Goal: Information Seeking & Learning: Learn about a topic

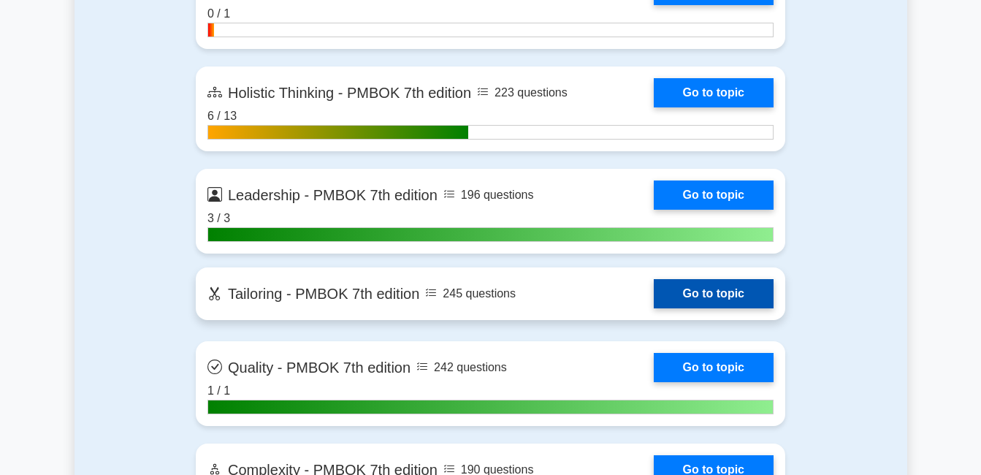
scroll to position [4385, 0]
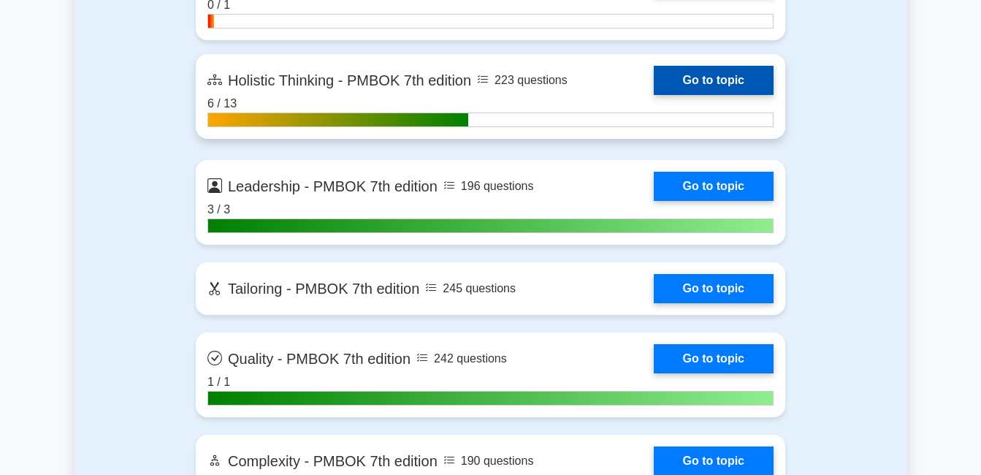
click at [697, 82] on link "Go to topic" at bounding box center [714, 80] width 120 height 29
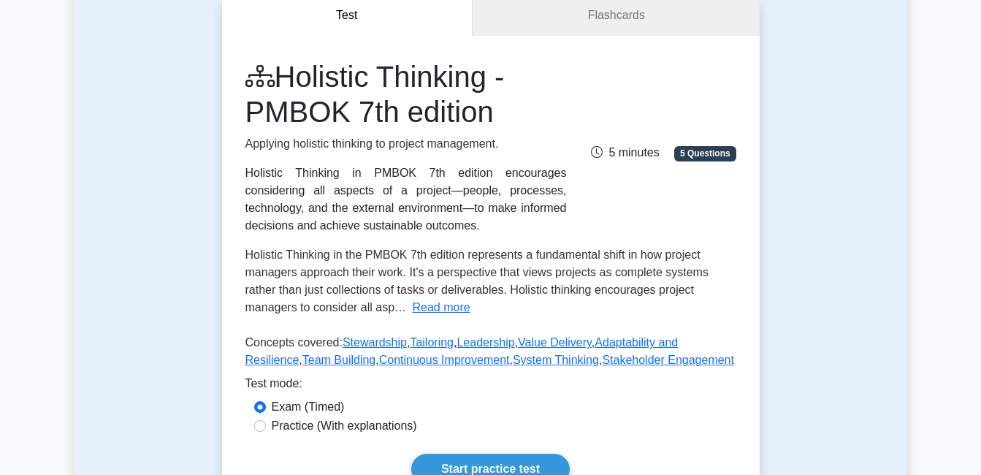
scroll to position [146, 0]
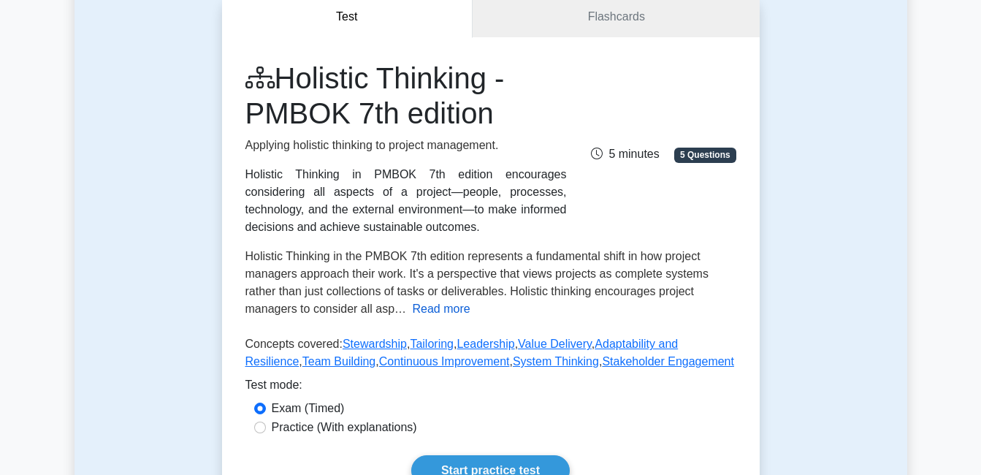
click at [441, 308] on button "Read more" at bounding box center [442, 309] width 58 height 18
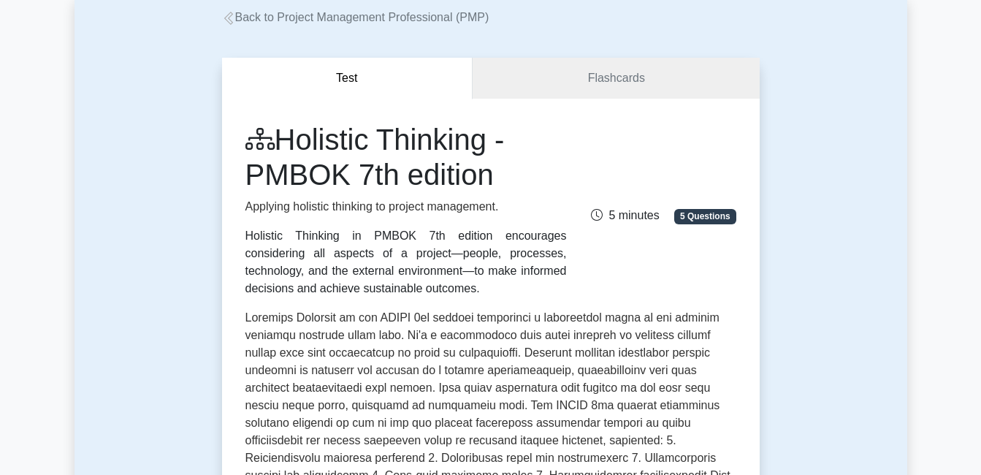
scroll to position [0, 0]
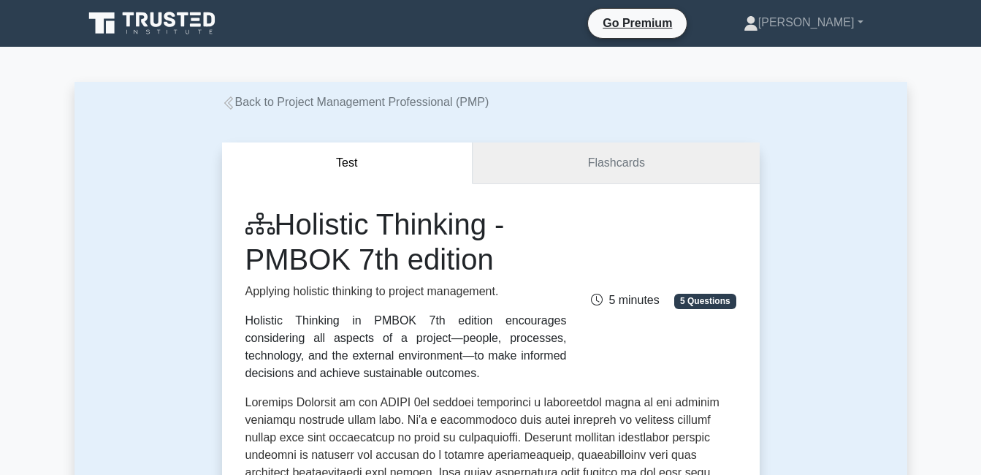
click at [596, 148] on link "Flashcards" at bounding box center [616, 164] width 286 height 42
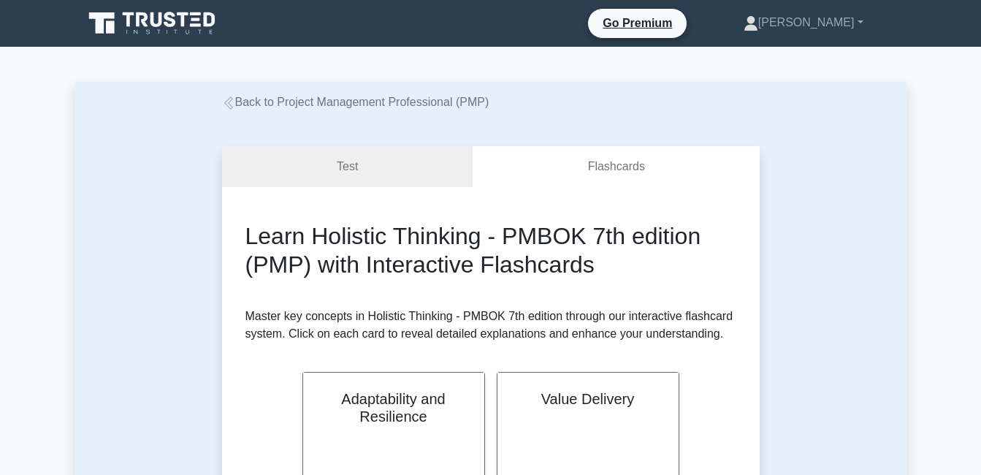
click at [228, 103] on icon at bounding box center [228, 102] width 13 height 13
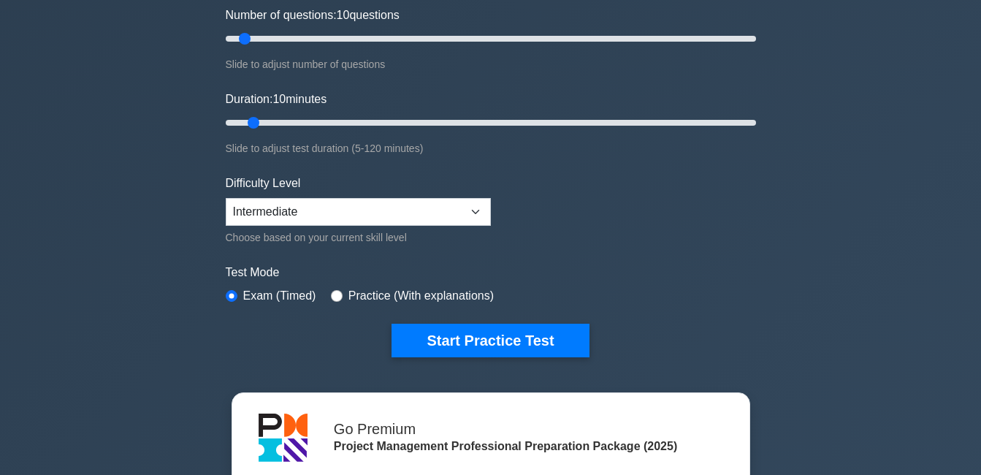
scroll to position [219, 0]
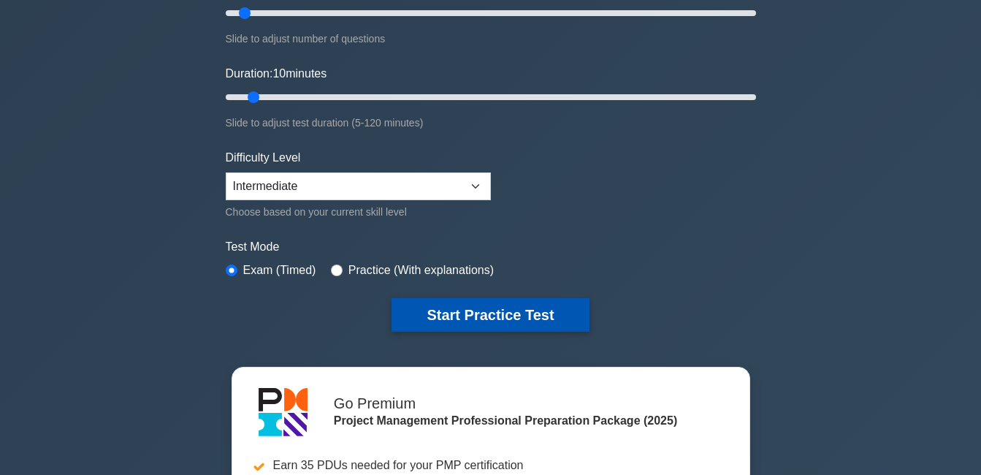
click at [520, 314] on button "Start Practice Test" at bounding box center [490, 315] width 197 height 34
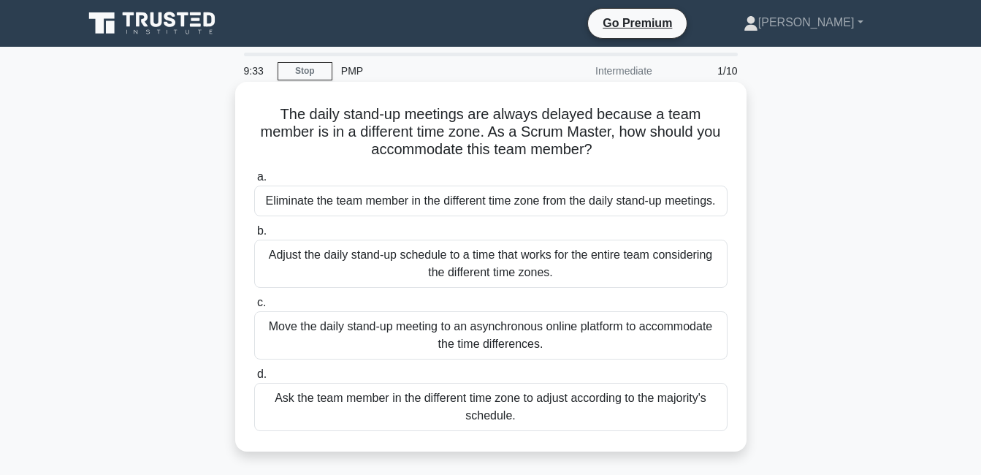
click at [376, 273] on div "Adjust the daily stand-up schedule to a time that works for the entire team con…" at bounding box center [491, 264] width 474 height 48
click at [254, 236] on input "b. Adjust the daily stand-up schedule to a time that works for the entire team …" at bounding box center [254, 232] width 0 height 10
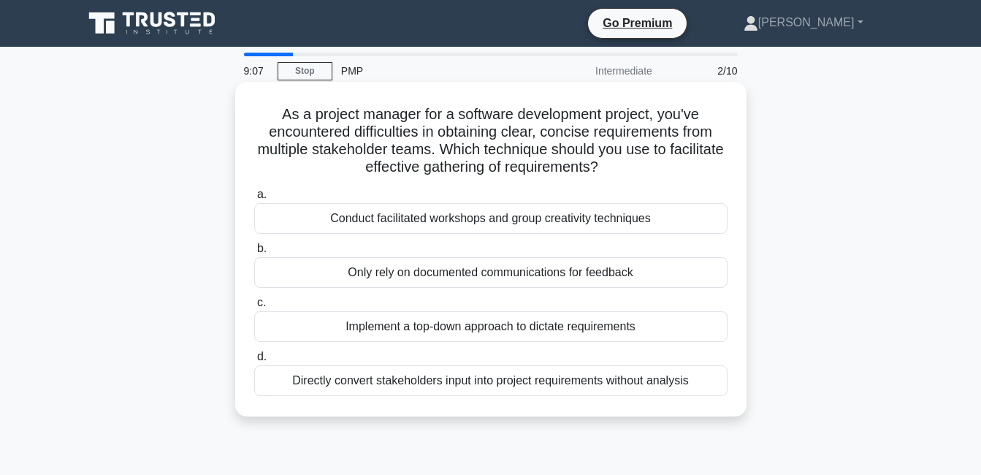
click at [410, 215] on div "Conduct facilitated workshops and group creativity techniques" at bounding box center [491, 218] width 474 height 31
click at [254, 200] on input "a. Conduct facilitated workshops and group creativity techniques" at bounding box center [254, 195] width 0 height 10
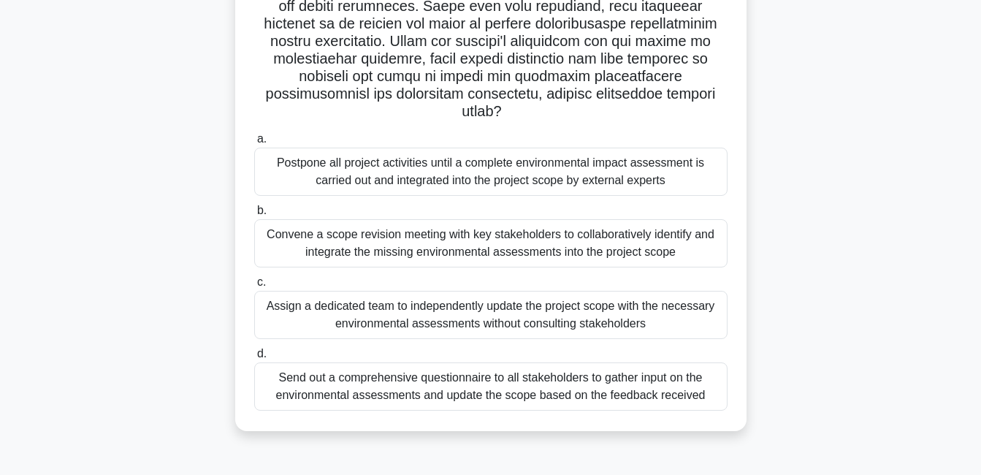
scroll to position [292, 0]
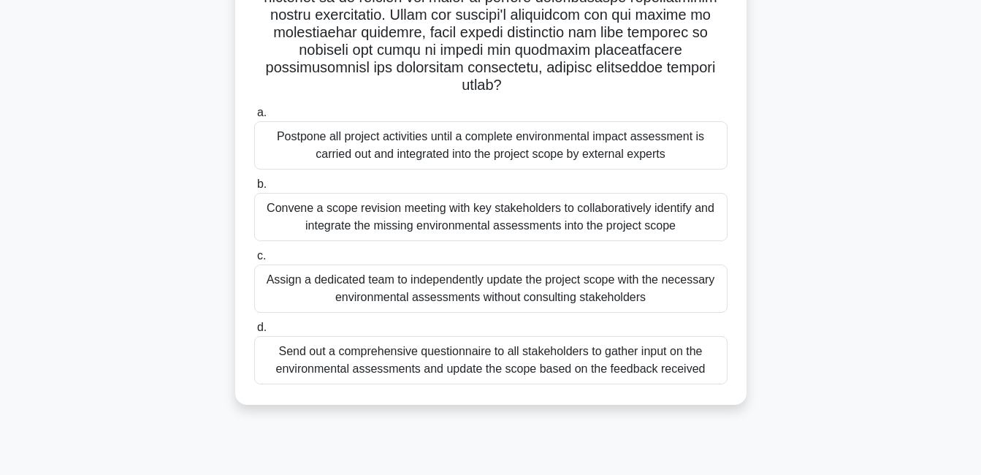
click at [543, 212] on div "Convene a scope revision meeting with key stakeholders to collaboratively ident…" at bounding box center [491, 217] width 474 height 48
click at [254, 189] on input "b. Convene a scope revision meeting with key stakeholders to collaboratively id…" at bounding box center [254, 185] width 0 height 10
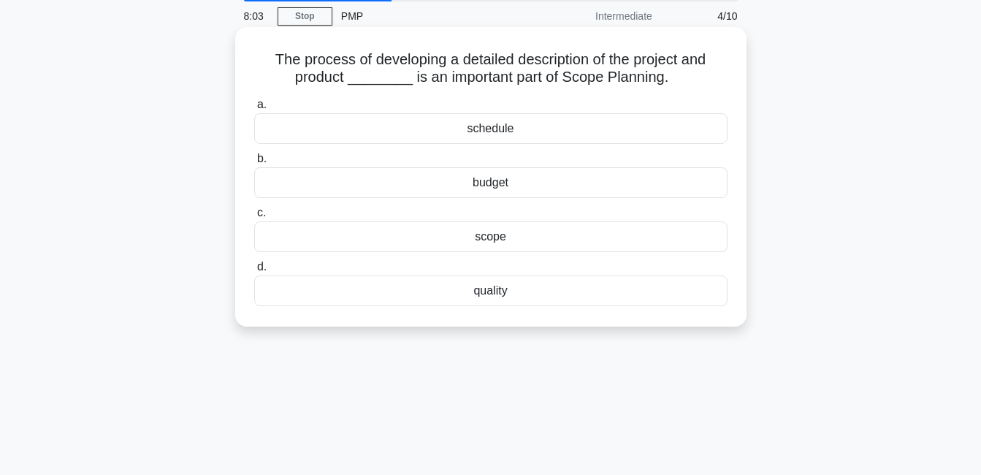
scroll to position [0, 0]
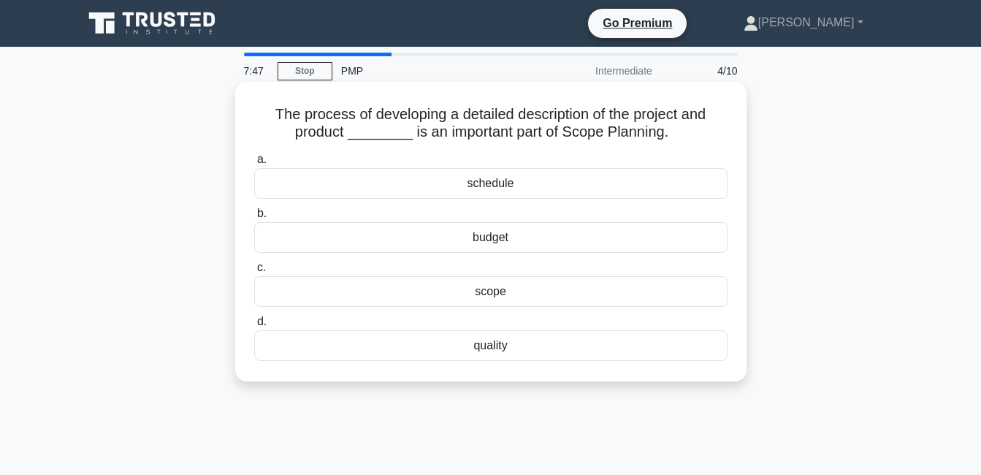
click at [501, 298] on div "scope" at bounding box center [491, 291] width 474 height 31
click at [254, 273] on input "c. scope" at bounding box center [254, 268] width 0 height 10
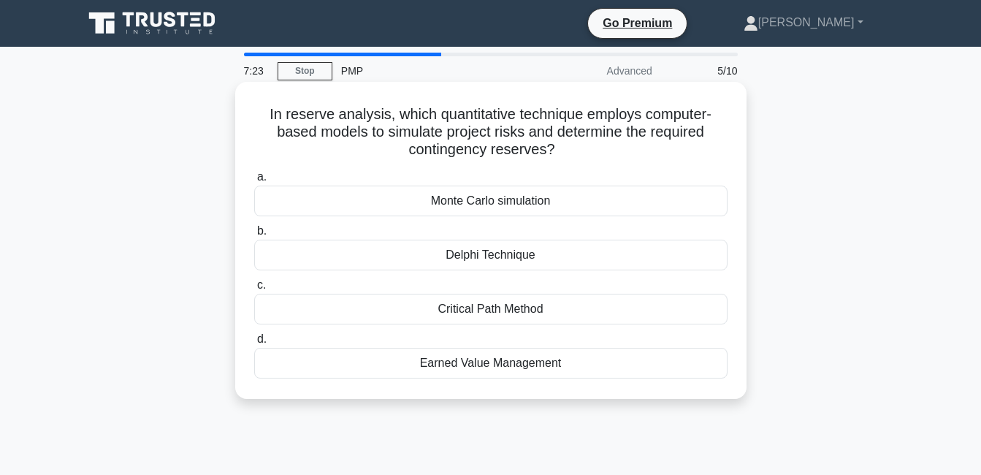
click at [570, 205] on div "Monte Carlo simulation" at bounding box center [491, 201] width 474 height 31
click at [254, 182] on input "a. Monte Carlo simulation" at bounding box center [254, 177] width 0 height 10
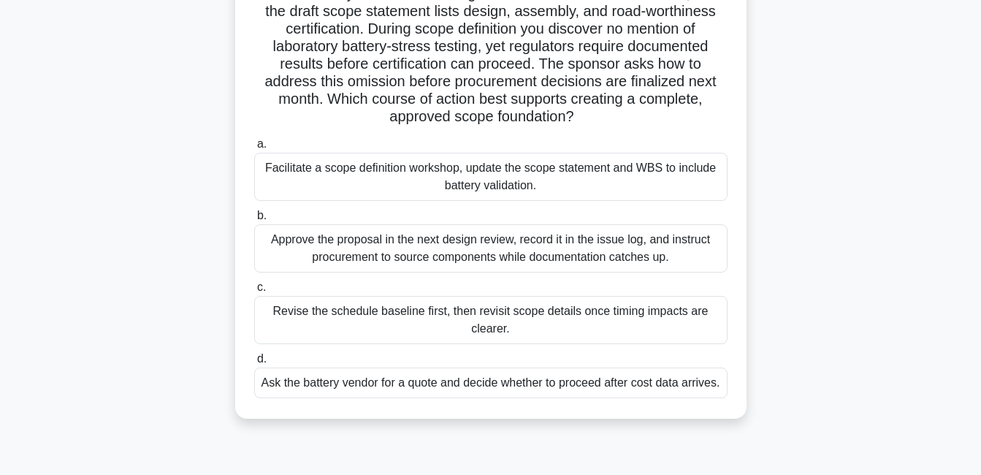
scroll to position [146, 0]
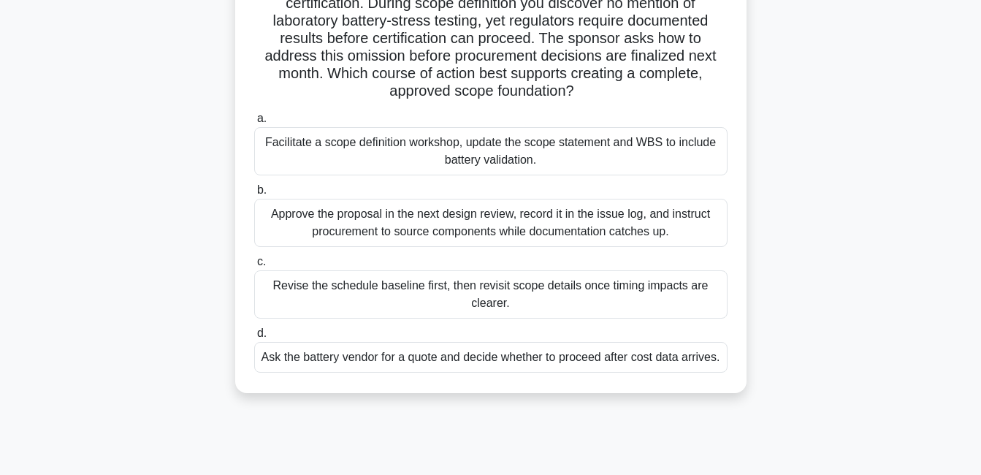
click at [376, 301] on div "Revise the schedule baseline first, then revisit scope details once timing impa…" at bounding box center [491, 294] width 474 height 48
click at [254, 267] on input "c. Revise the schedule baseline first, then revisit scope details once timing i…" at bounding box center [254, 262] width 0 height 10
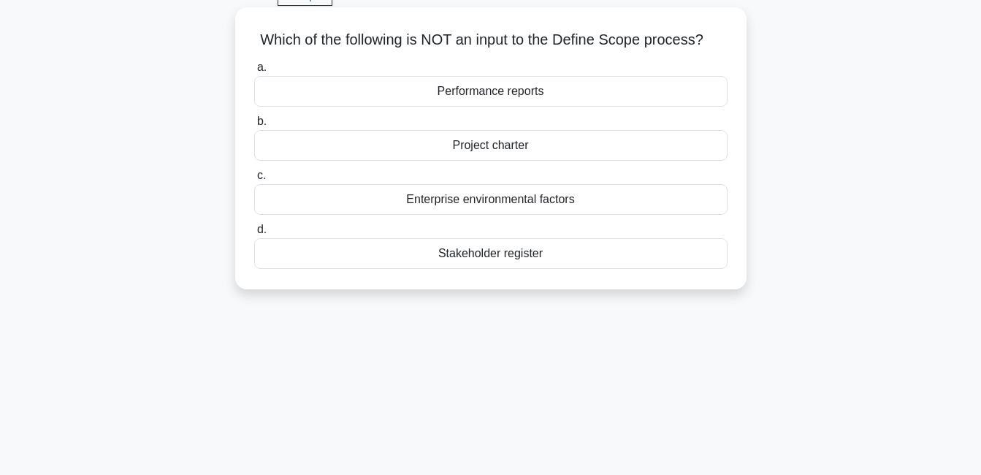
scroll to position [0, 0]
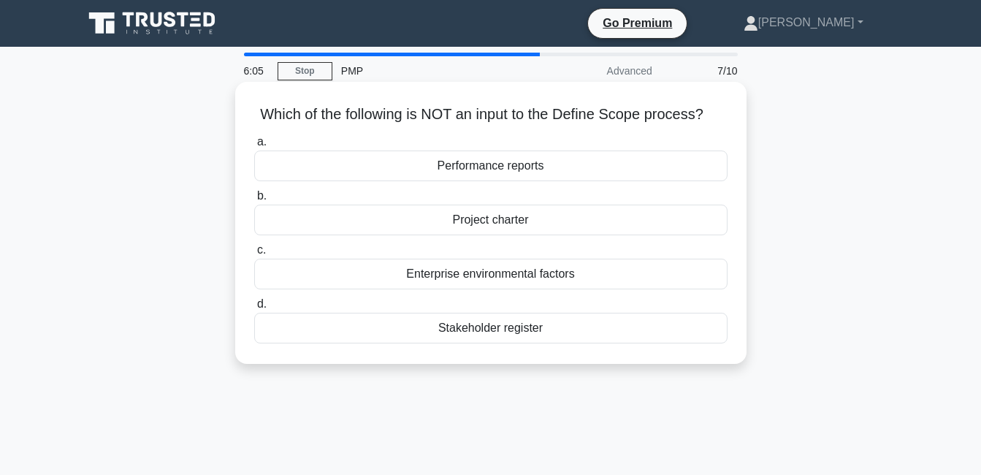
click at [542, 168] on div "Performance reports" at bounding box center [491, 166] width 474 height 31
click at [254, 147] on input "a. Performance reports" at bounding box center [254, 142] width 0 height 10
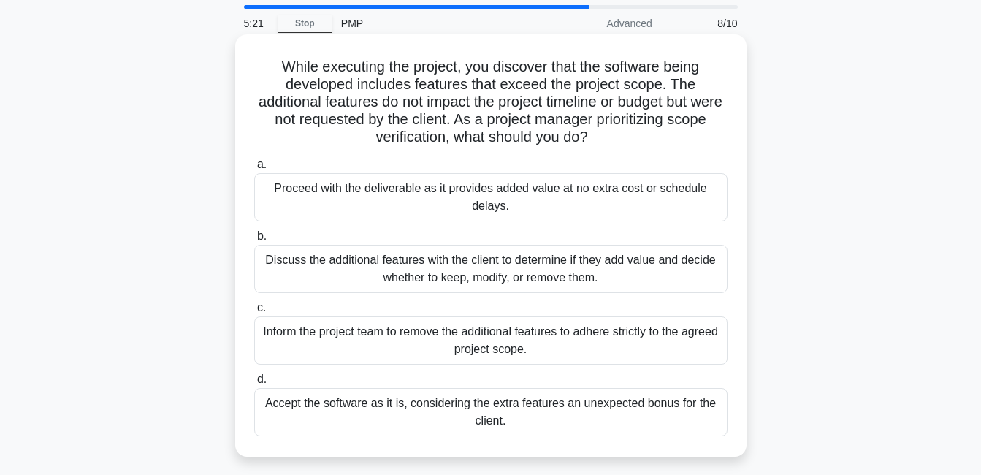
scroll to position [73, 0]
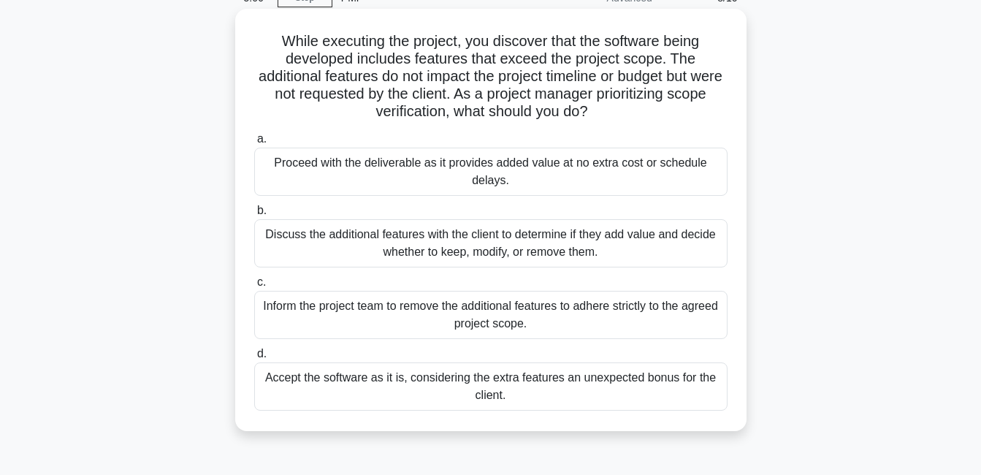
click at [324, 253] on div "Discuss the additional features with the client to determine if they add value …" at bounding box center [491, 243] width 474 height 48
click at [254, 216] on input "b. Discuss the additional features with the client to determine if they add val…" at bounding box center [254, 211] width 0 height 10
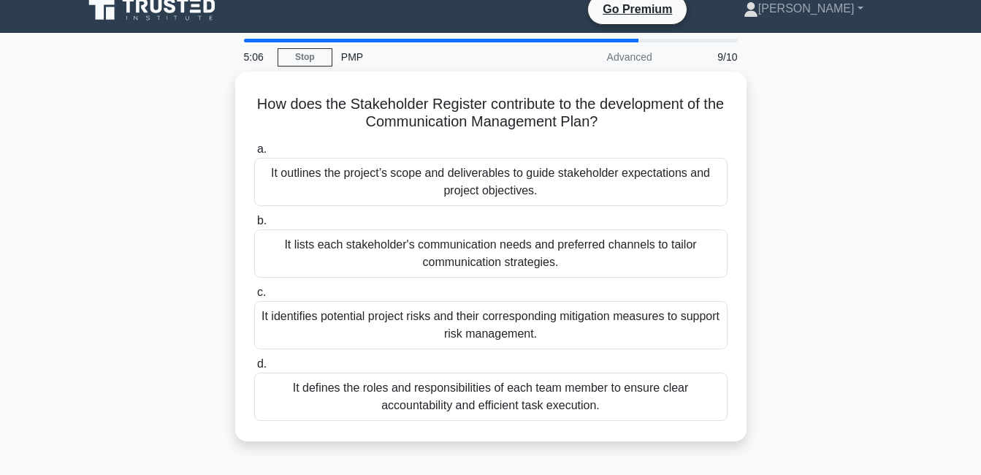
scroll to position [0, 0]
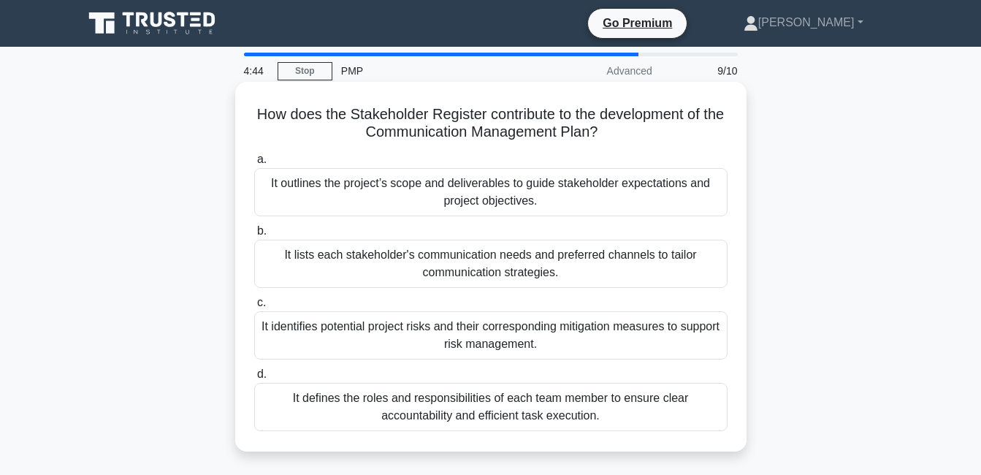
click at [341, 278] on div "It lists each stakeholder's communication needs and preferred channels to tailo…" at bounding box center [491, 264] width 474 height 48
click at [254, 236] on input "b. It lists each stakeholder's communication needs and preferred channels to ta…" at bounding box center [254, 232] width 0 height 10
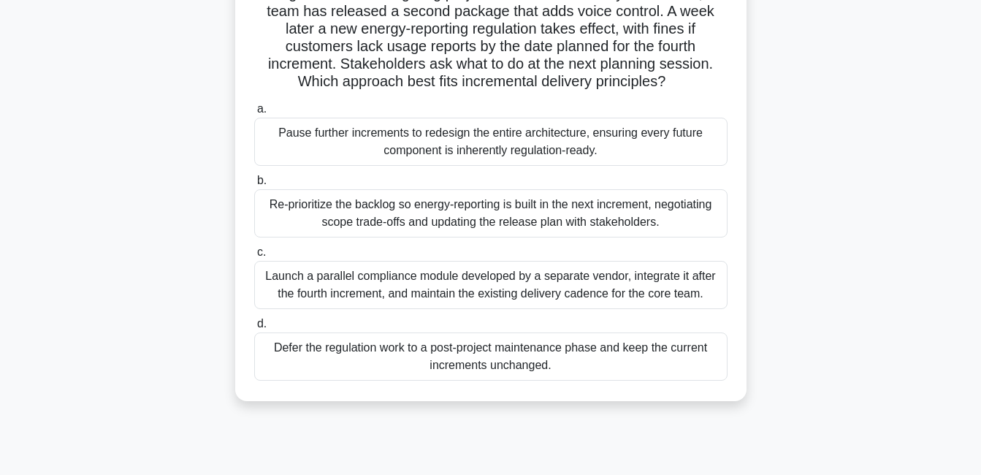
scroll to position [146, 0]
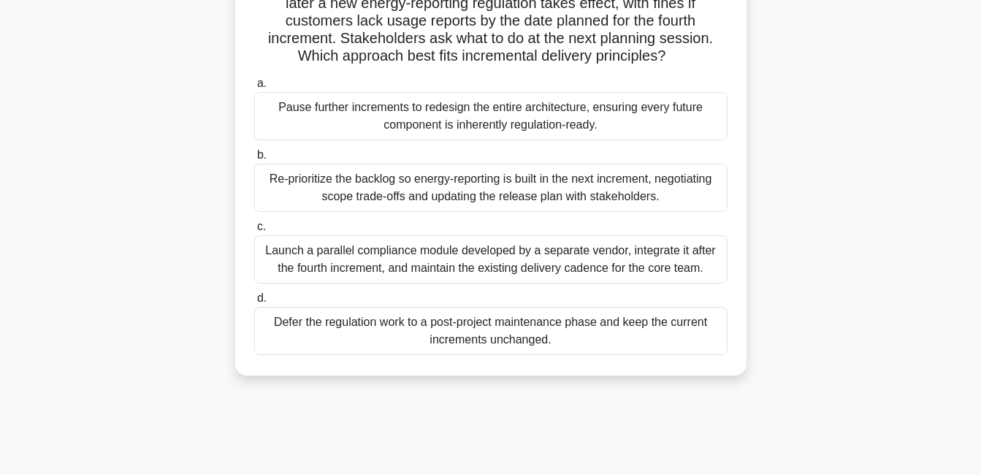
click at [315, 194] on div "Re-prioritize the backlog so energy-reporting is built in the next increment, n…" at bounding box center [491, 188] width 474 height 48
click at [254, 160] on input "b. Re-prioritize the backlog so energy-reporting is built in the next increment…" at bounding box center [254, 156] width 0 height 10
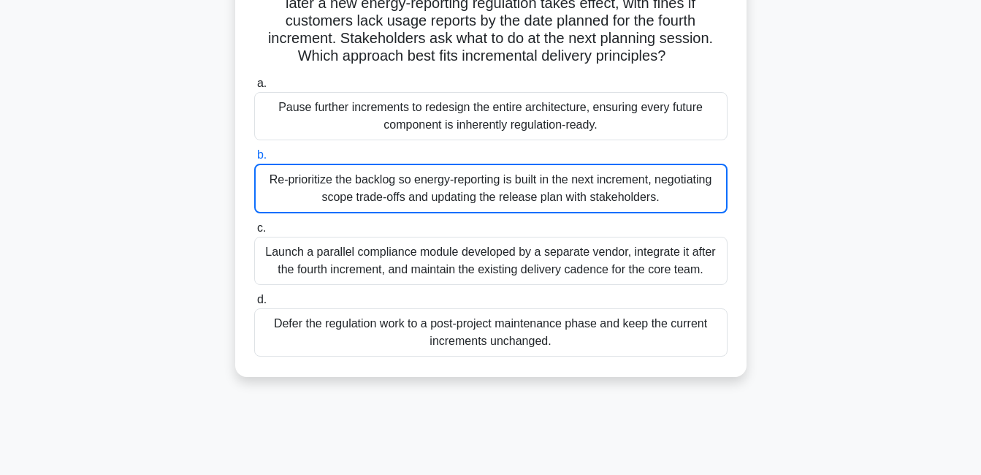
scroll to position [99, 0]
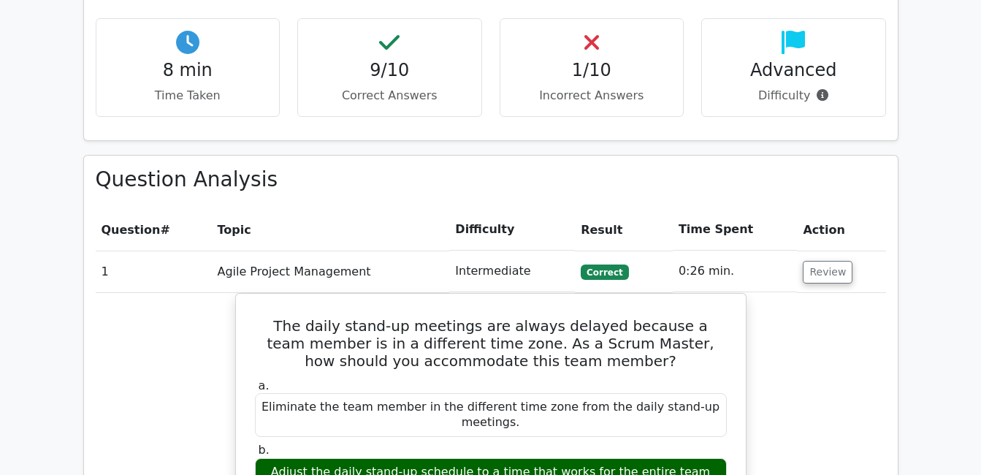
scroll to position [950, 0]
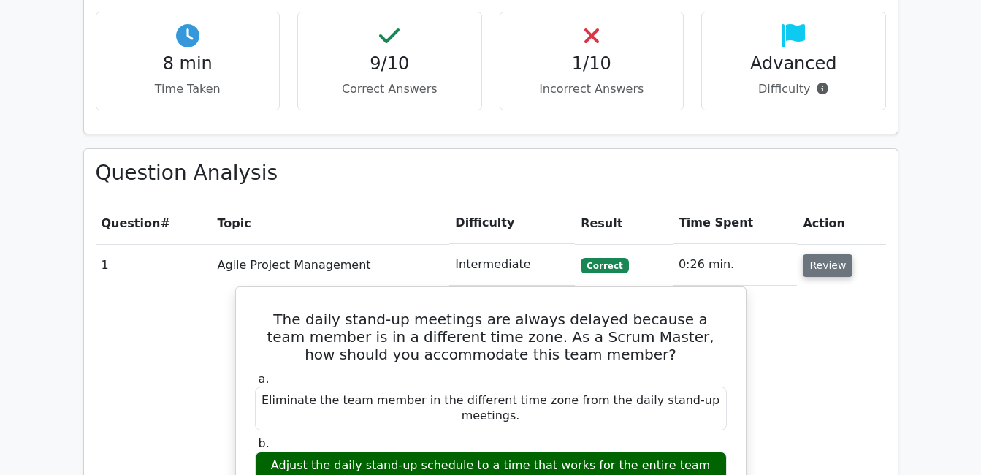
click at [828, 254] on button "Review" at bounding box center [828, 265] width 50 height 23
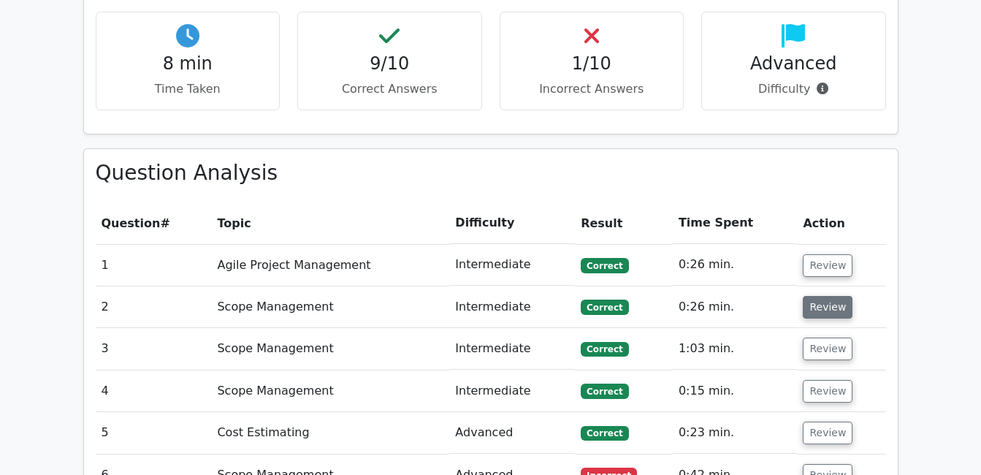
click at [815, 296] on button "Review" at bounding box center [828, 307] width 50 height 23
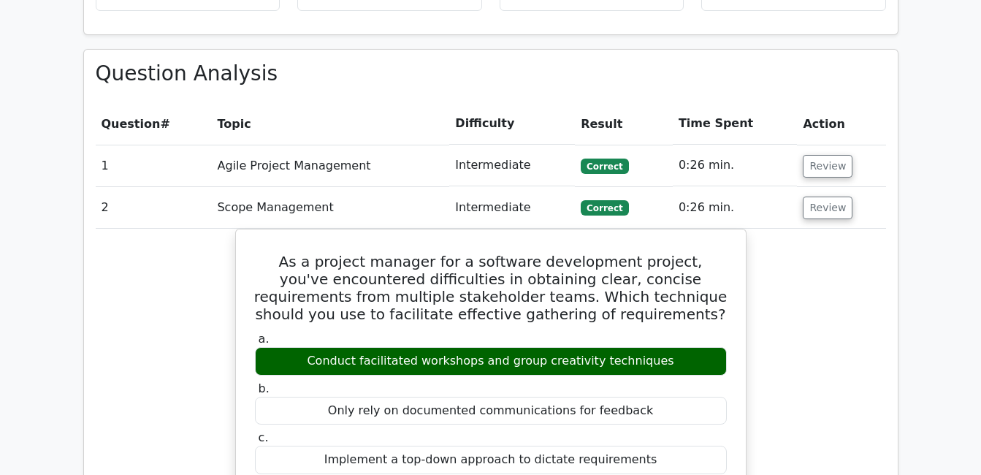
scroll to position [1023, 0]
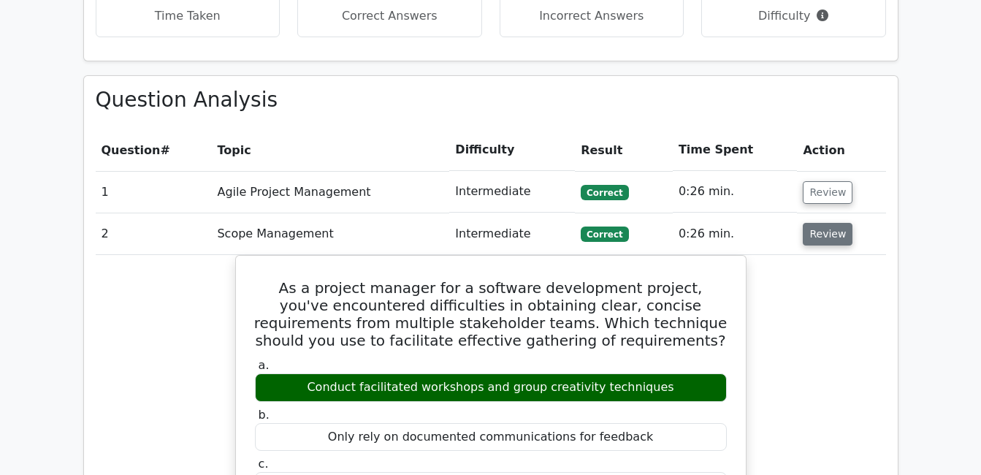
click at [832, 223] on button "Review" at bounding box center [828, 234] width 50 height 23
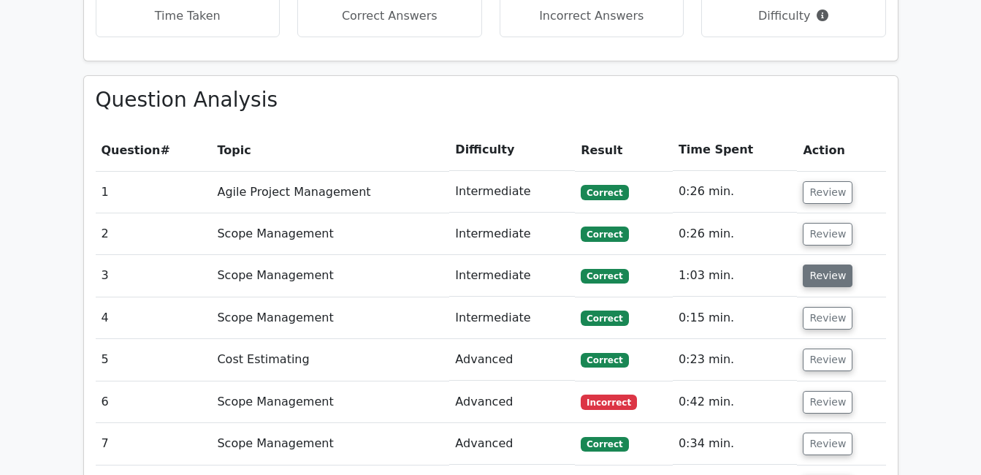
click at [823, 265] on button "Review" at bounding box center [828, 276] width 50 height 23
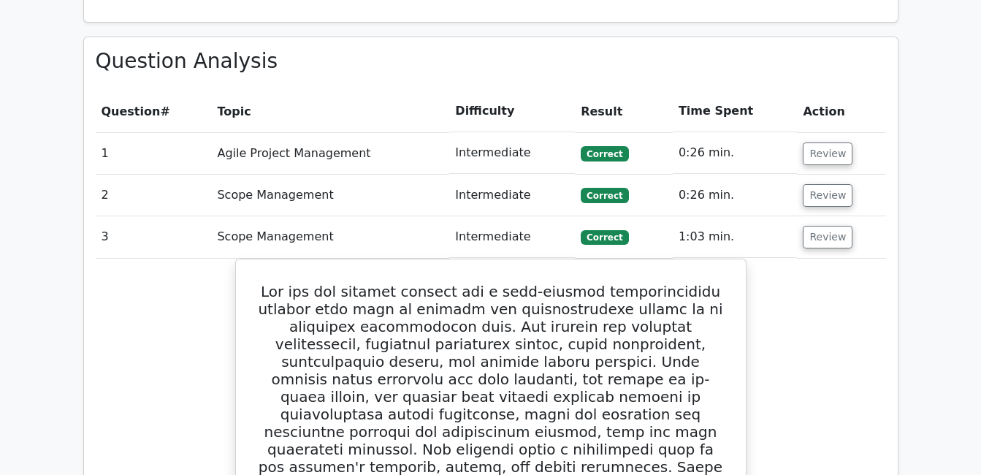
scroll to position [950, 0]
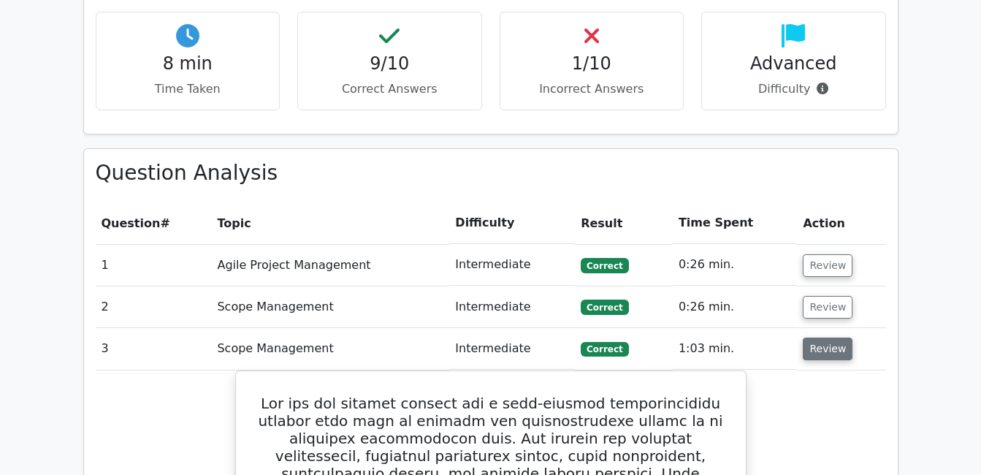
click at [836, 338] on button "Review" at bounding box center [828, 349] width 50 height 23
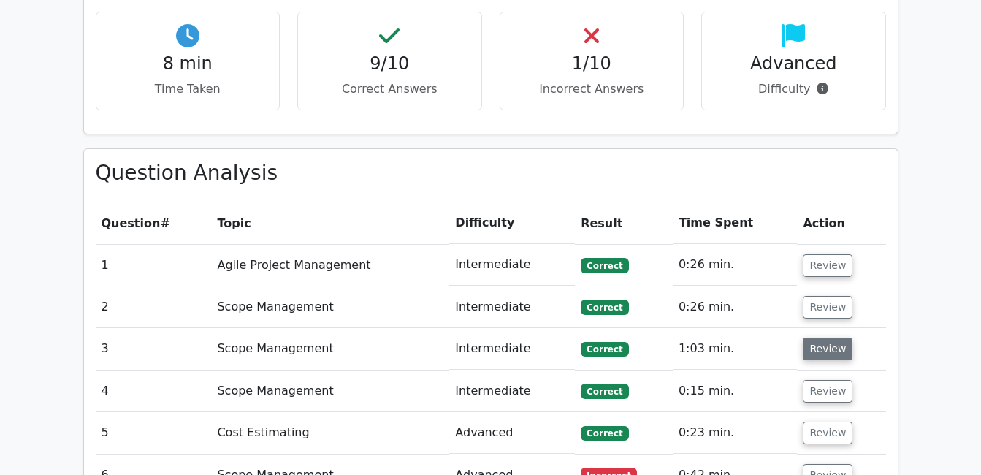
scroll to position [1096, 0]
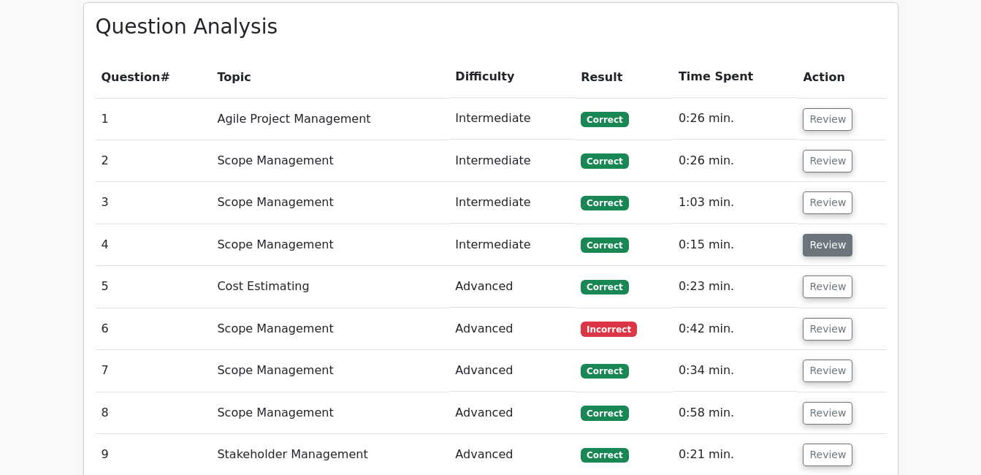
click at [817, 234] on button "Review" at bounding box center [828, 245] width 50 height 23
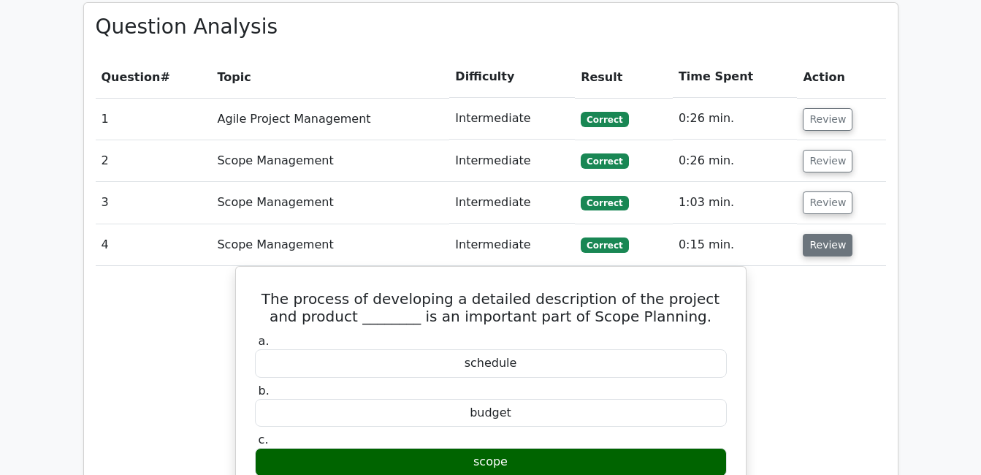
click at [824, 234] on button "Review" at bounding box center [828, 245] width 50 height 23
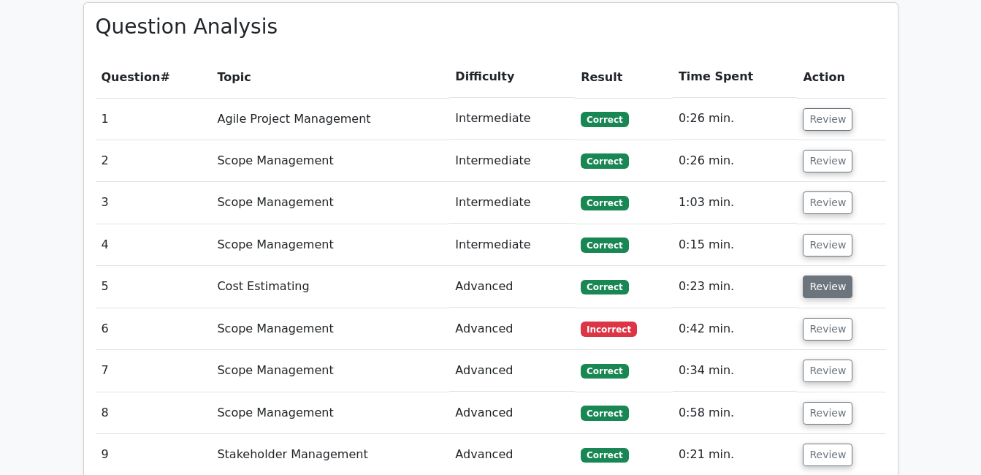
click at [812, 276] on button "Review" at bounding box center [828, 287] width 50 height 23
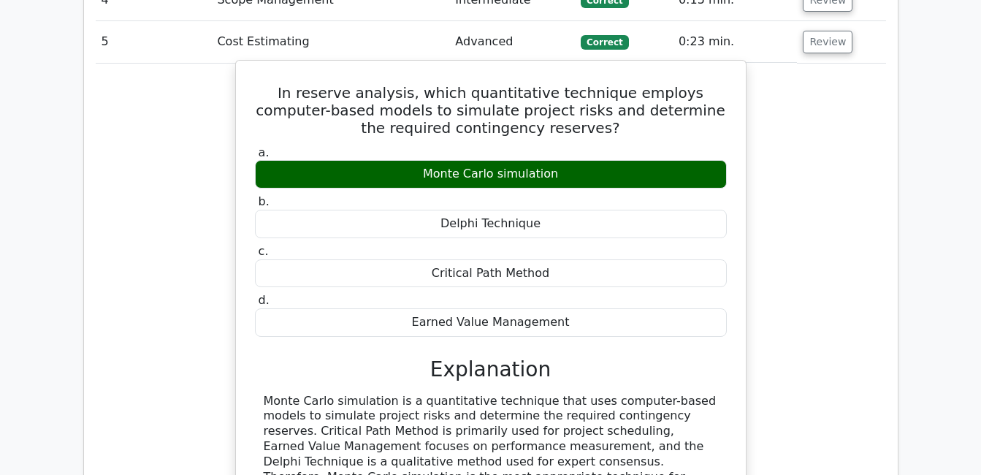
scroll to position [1315, 0]
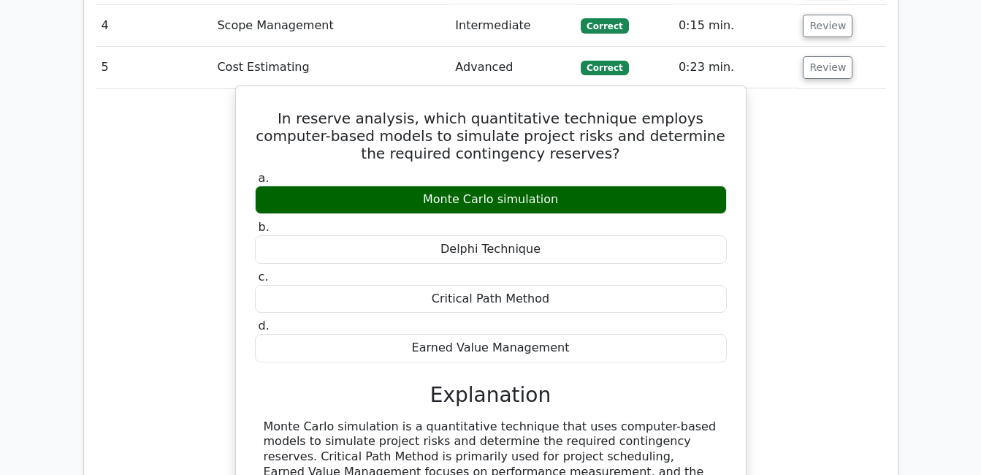
drag, startPoint x: 260, startPoint y: 418, endPoint x: 351, endPoint y: 414, distance: 90.7
click at [351, 419] on div "Monte Carlo simulation is a quantitative technique that uses computer-based mod…" at bounding box center [491, 472] width 472 height 107
copy div "expert consensus"
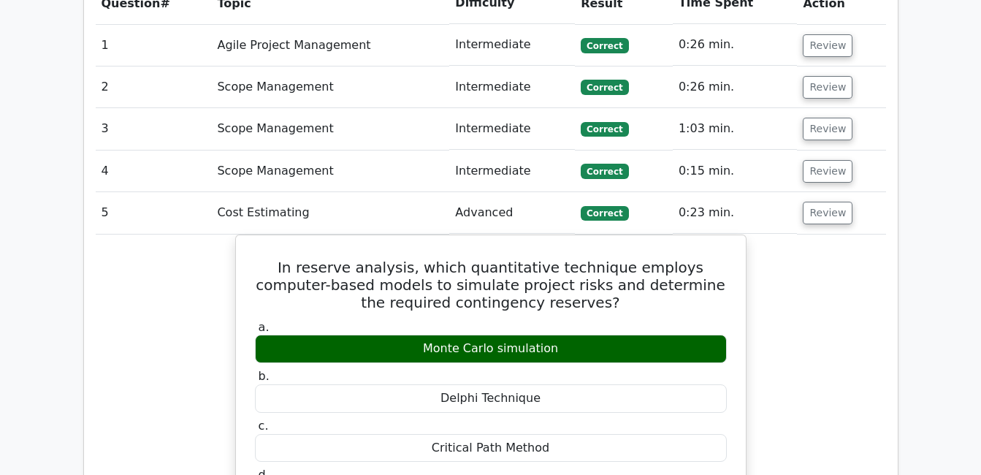
scroll to position [1169, 0]
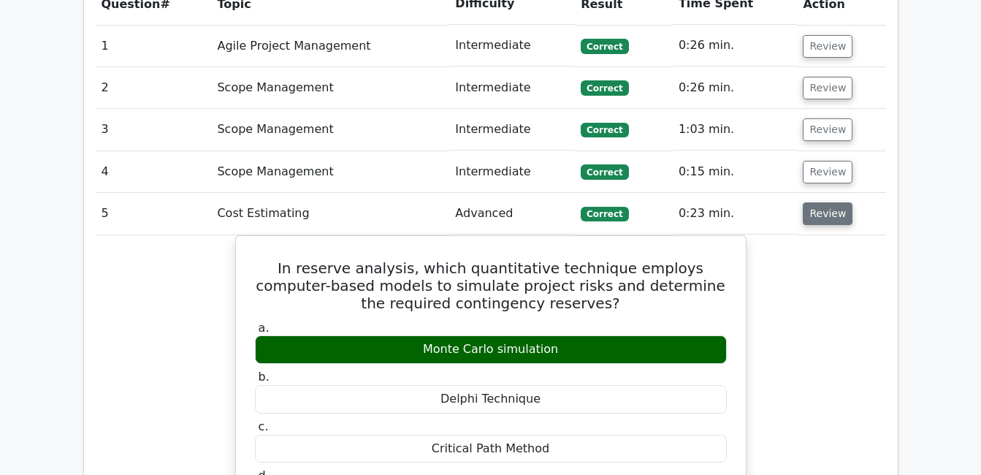
click at [829, 202] on button "Review" at bounding box center [828, 213] width 50 height 23
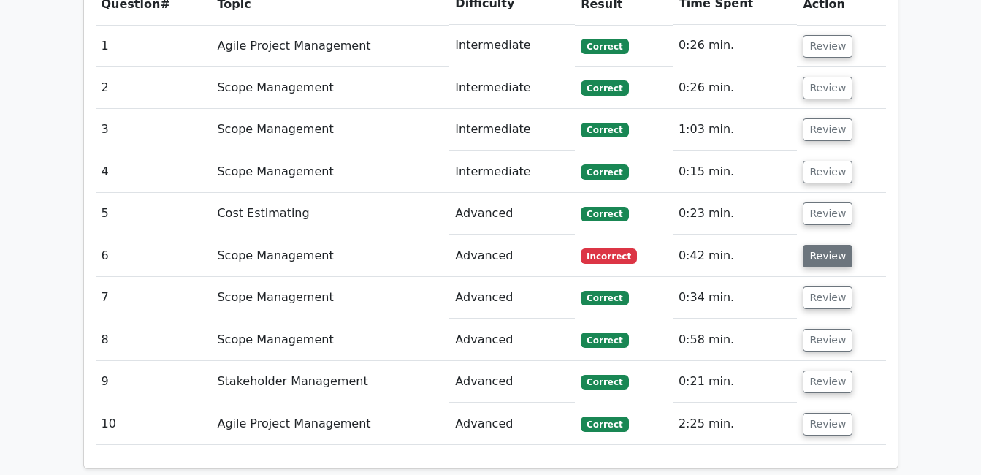
click at [829, 245] on button "Review" at bounding box center [828, 256] width 50 height 23
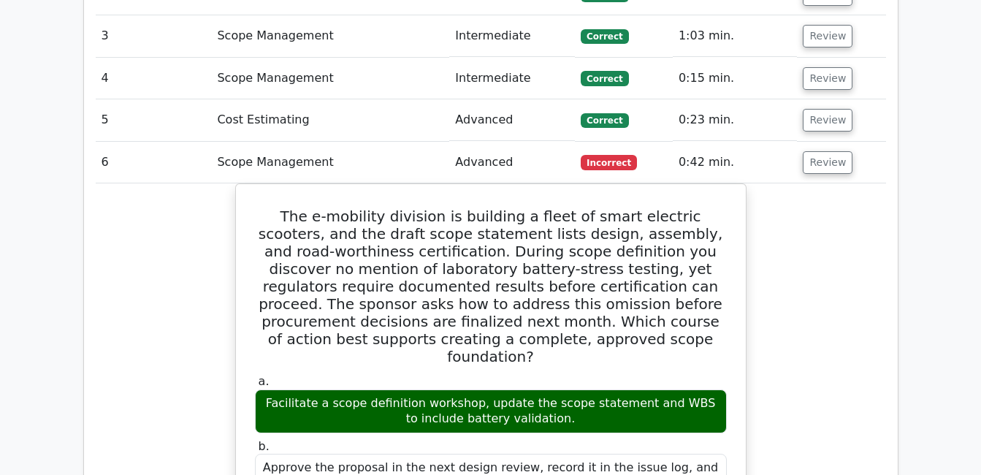
scroll to position [1242, 0]
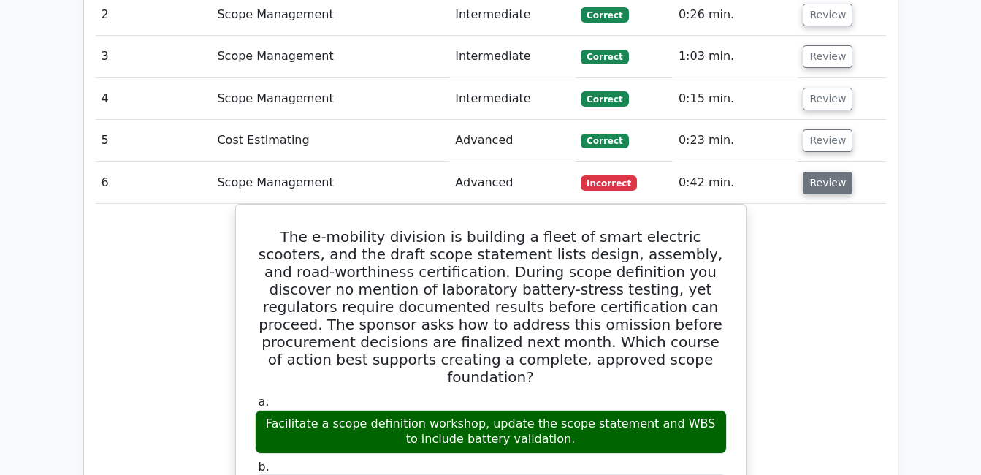
click at [832, 172] on button "Review" at bounding box center [828, 183] width 50 height 23
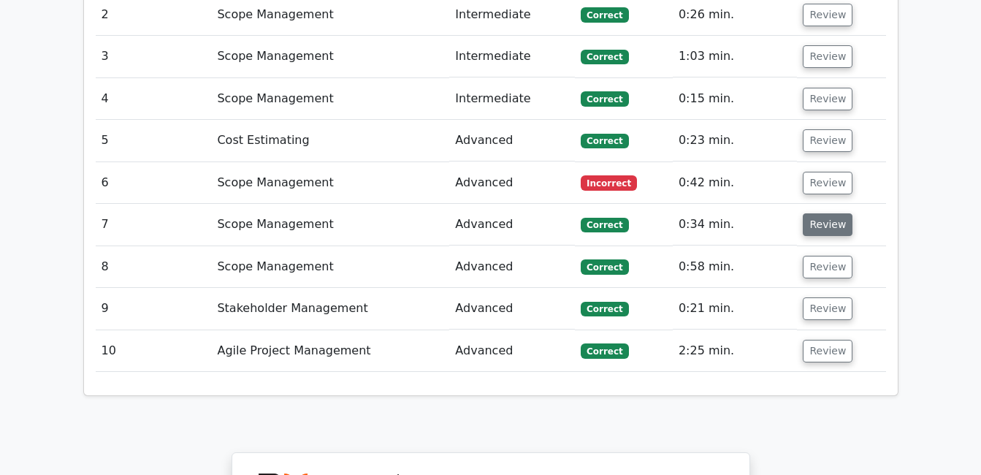
click at [832, 213] on button "Review" at bounding box center [828, 224] width 50 height 23
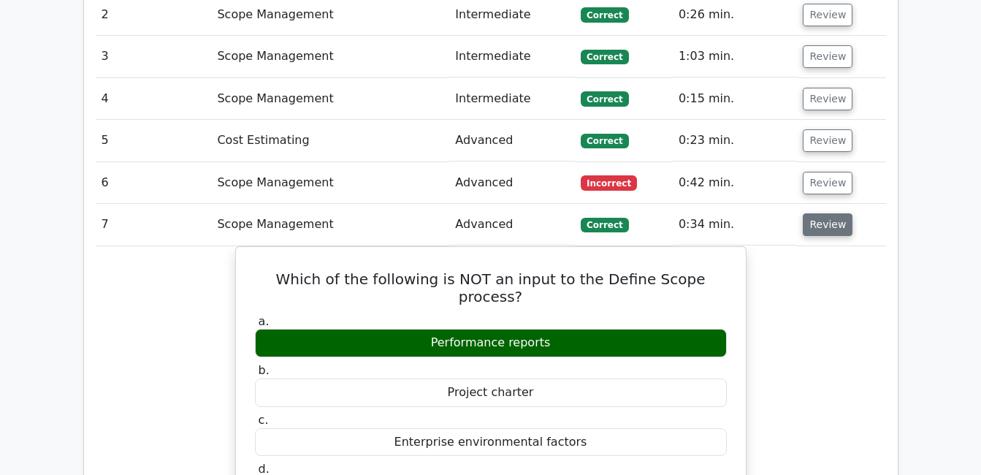
click at [829, 213] on button "Review" at bounding box center [828, 224] width 50 height 23
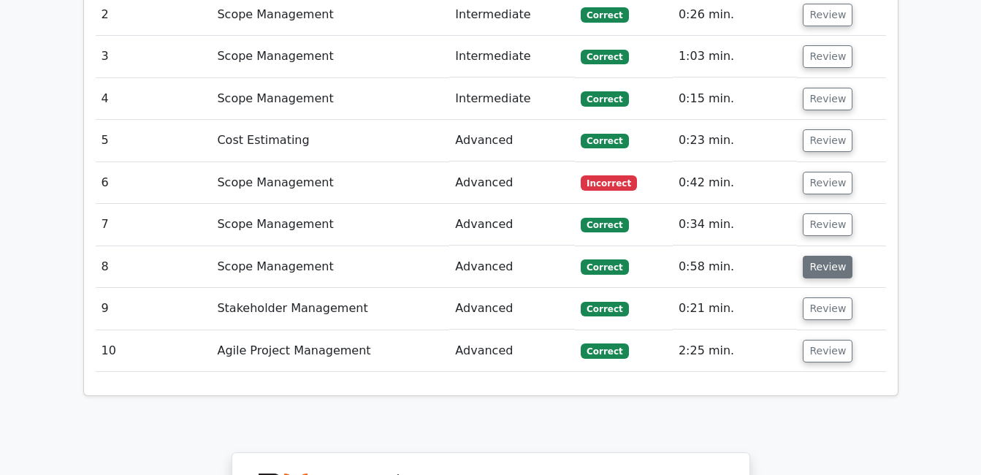
click at [825, 256] on button "Review" at bounding box center [828, 267] width 50 height 23
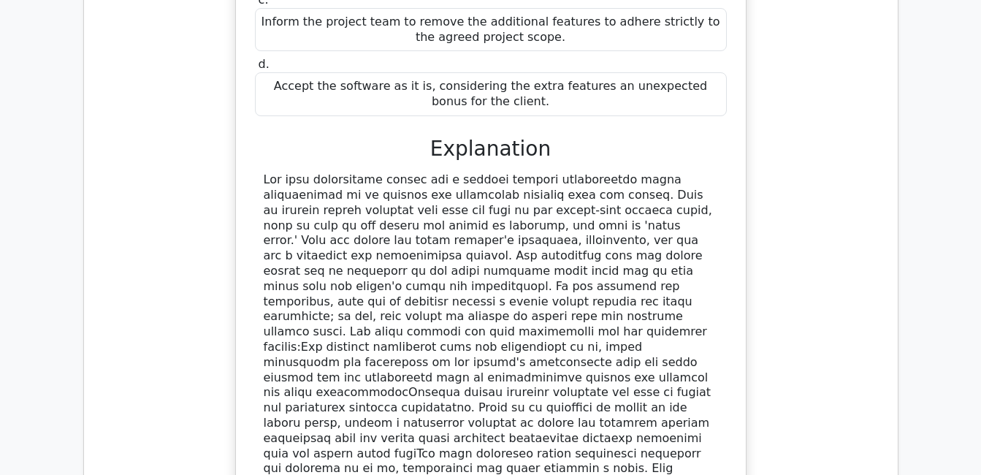
scroll to position [1827, 0]
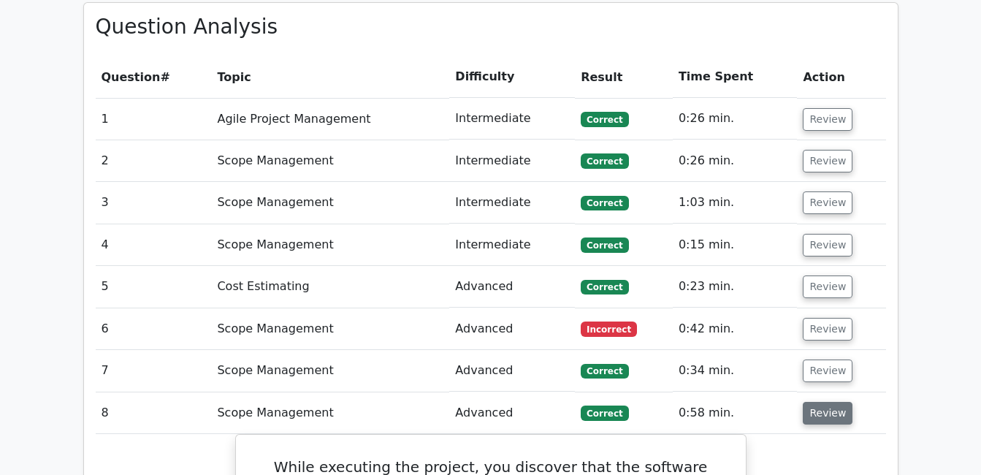
click at [823, 402] on button "Review" at bounding box center [828, 413] width 50 height 23
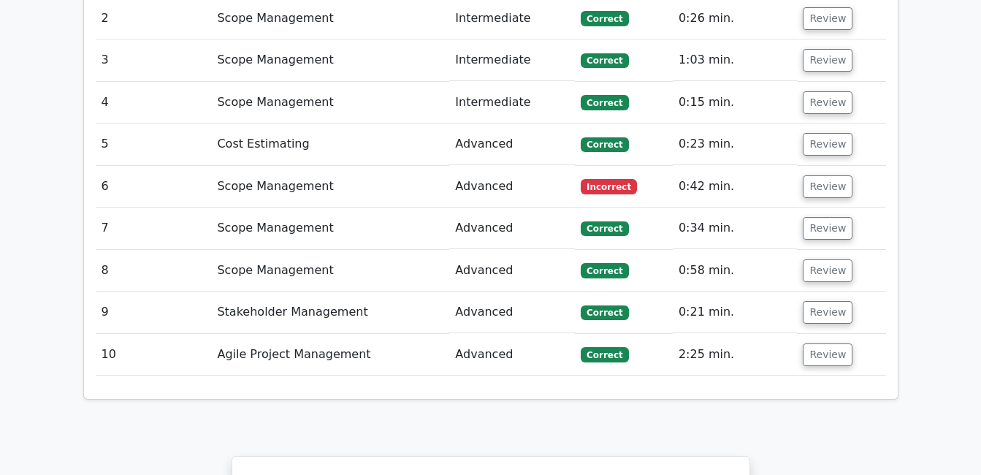
scroll to position [1242, 0]
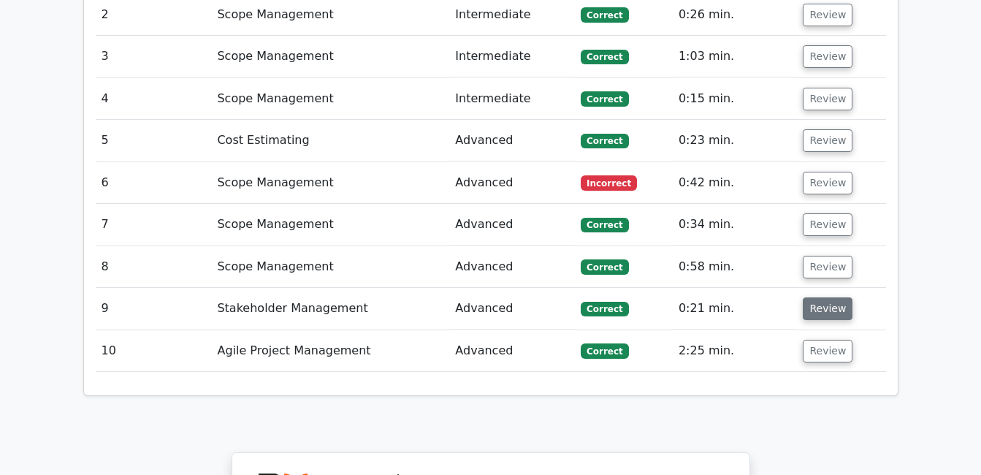
click at [822, 297] on button "Review" at bounding box center [828, 308] width 50 height 23
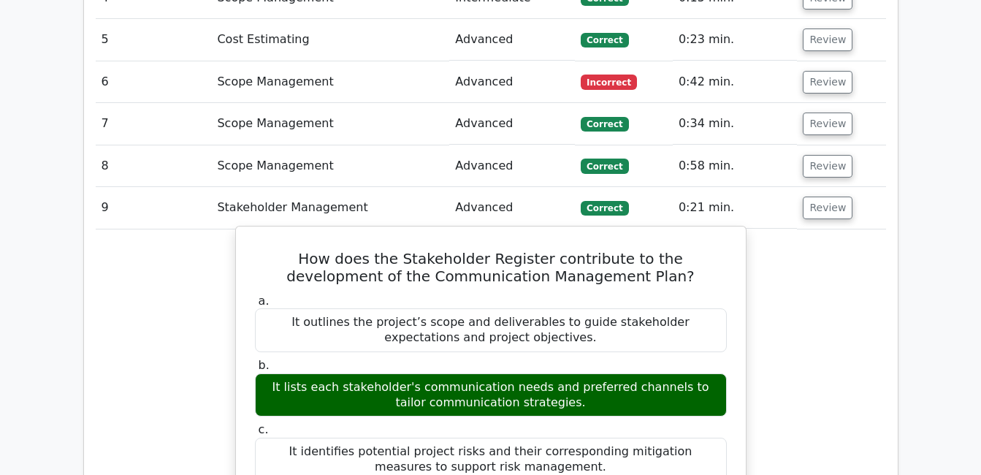
scroll to position [1315, 0]
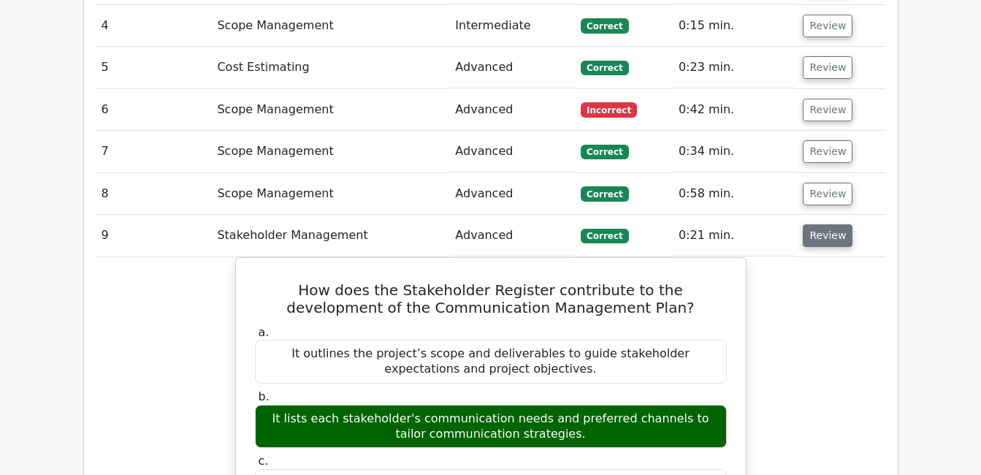
click at [833, 224] on button "Review" at bounding box center [828, 235] width 50 height 23
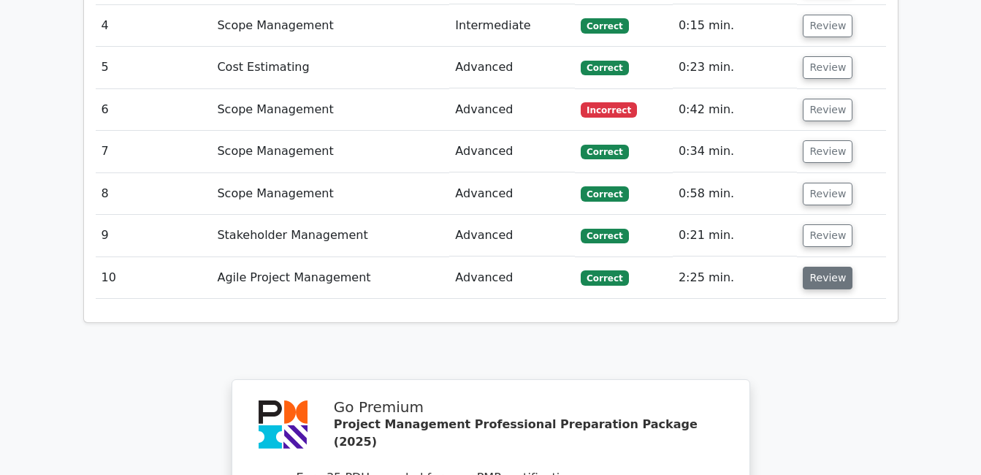
click at [825, 267] on button "Review" at bounding box center [828, 278] width 50 height 23
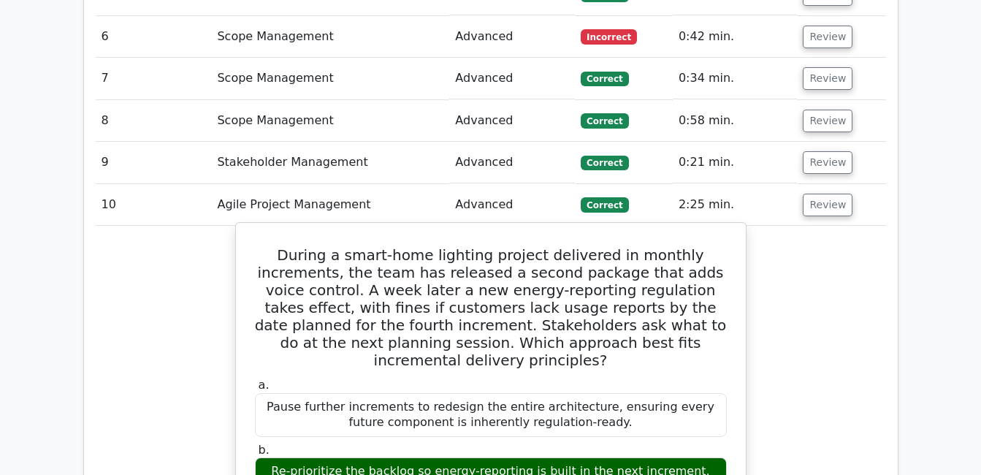
scroll to position [1462, 0]
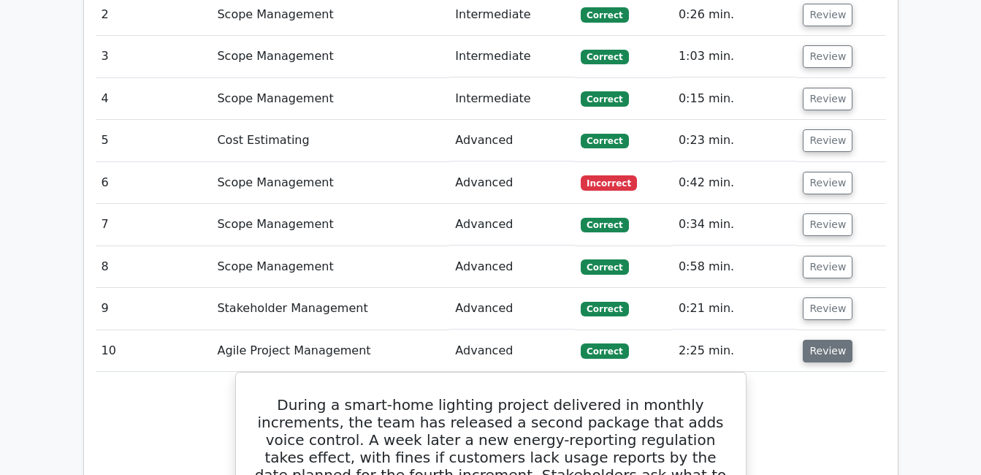
click at [829, 340] on button "Review" at bounding box center [828, 351] width 50 height 23
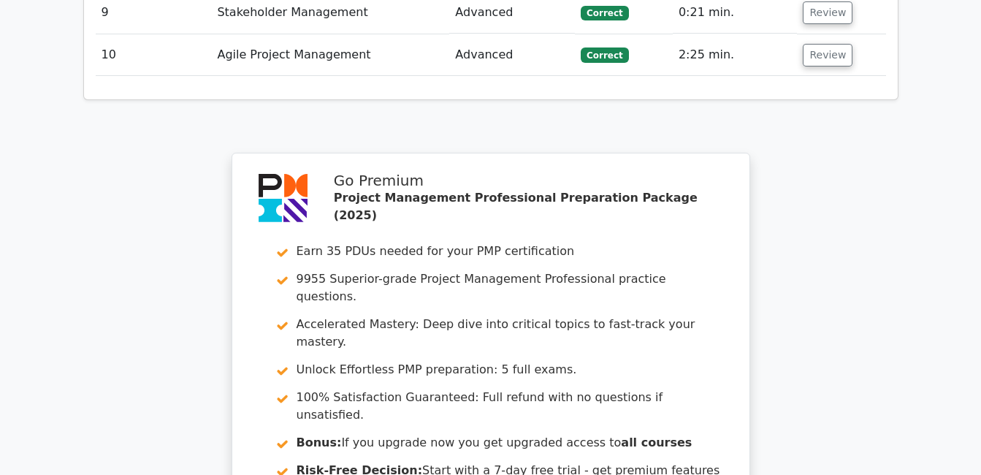
scroll to position [1652, 0]
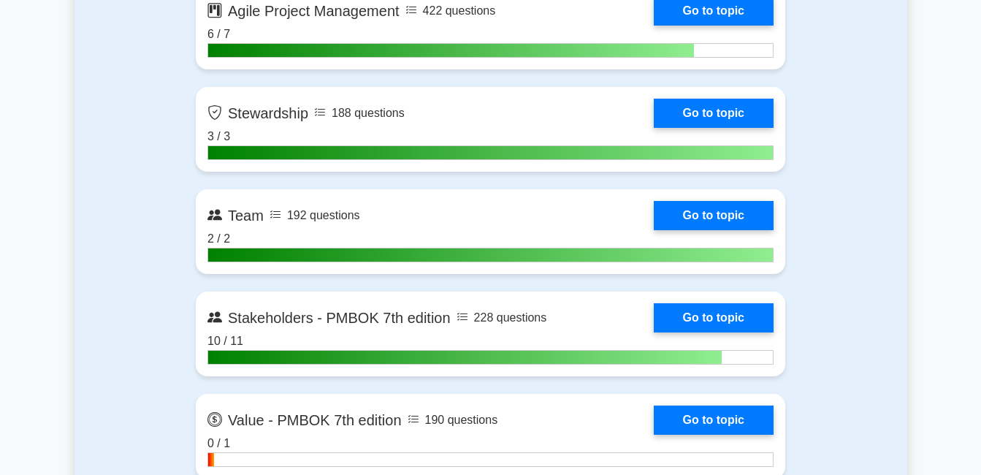
scroll to position [4239, 0]
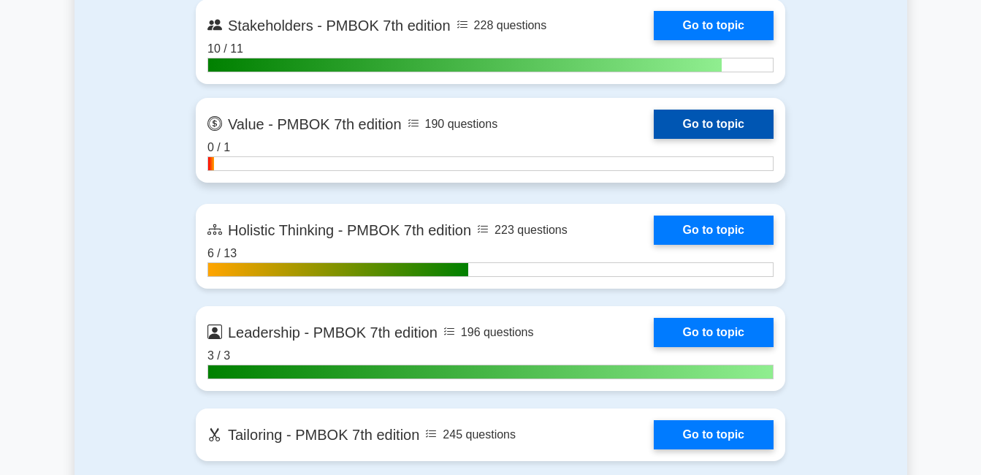
click at [670, 135] on link "Go to topic" at bounding box center [714, 124] width 120 height 29
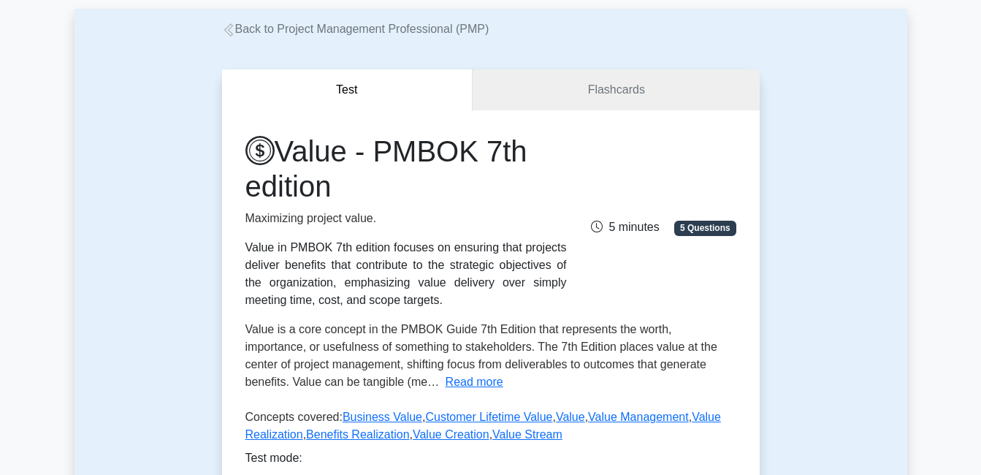
scroll to position [146, 0]
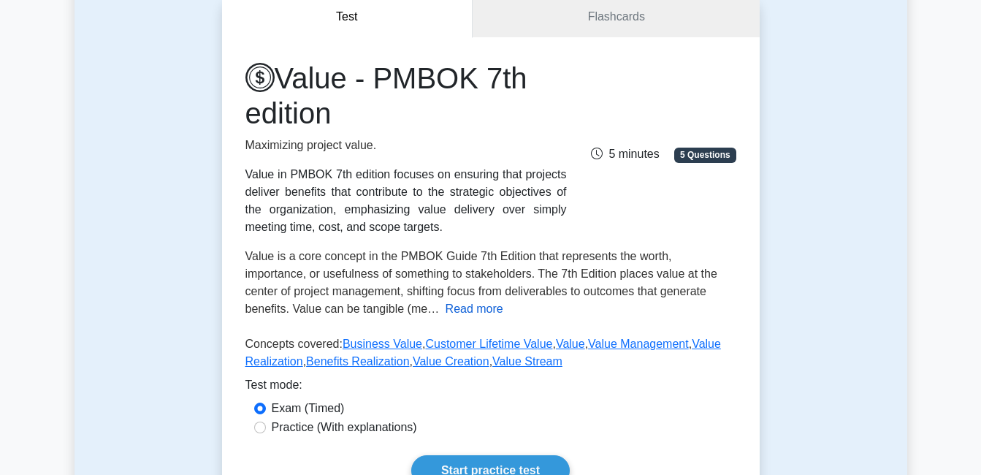
click at [446, 314] on button "Read more" at bounding box center [475, 309] width 58 height 18
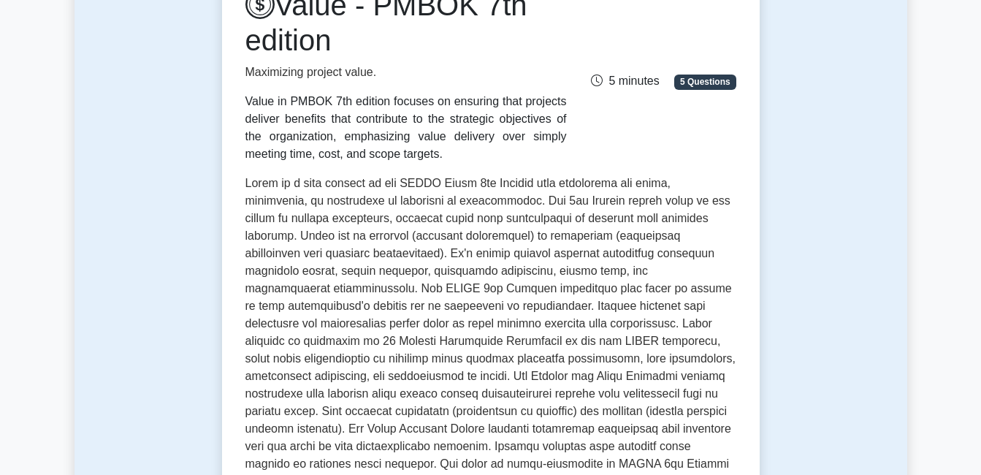
scroll to position [0, 0]
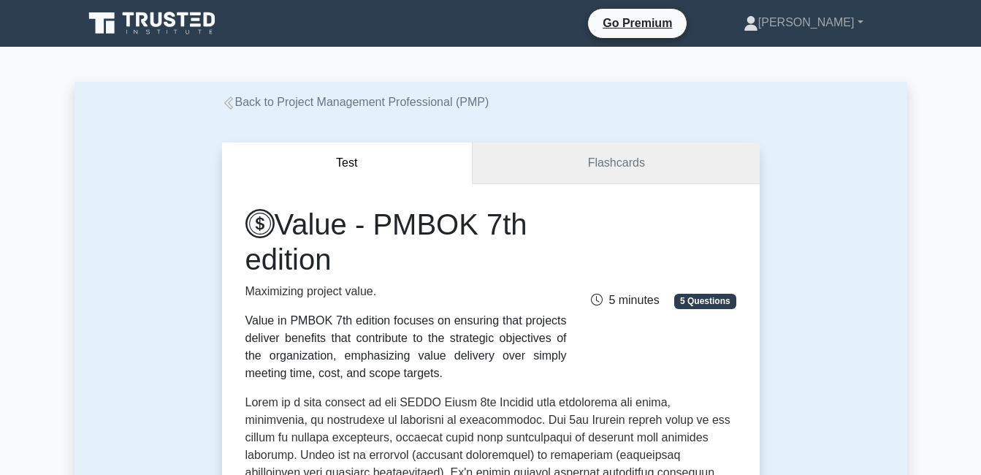
click at [637, 164] on link "Flashcards" at bounding box center [616, 164] width 286 height 42
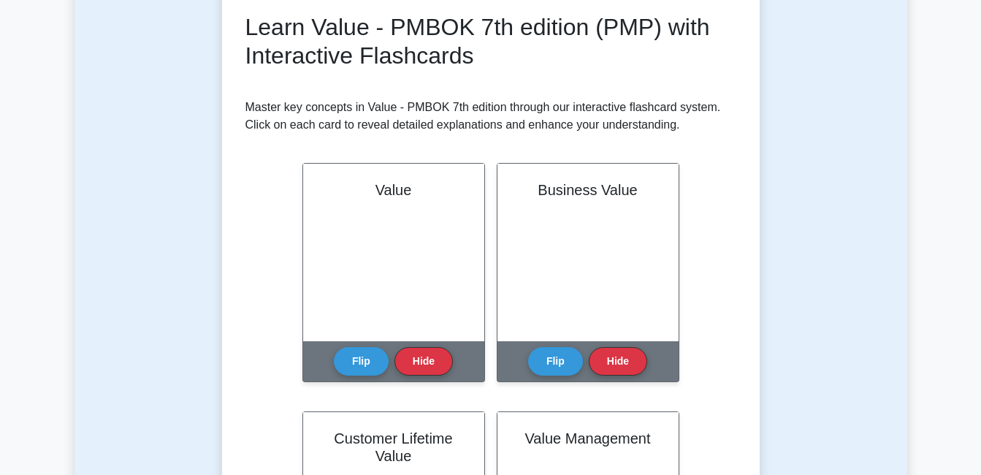
scroll to position [174, 0]
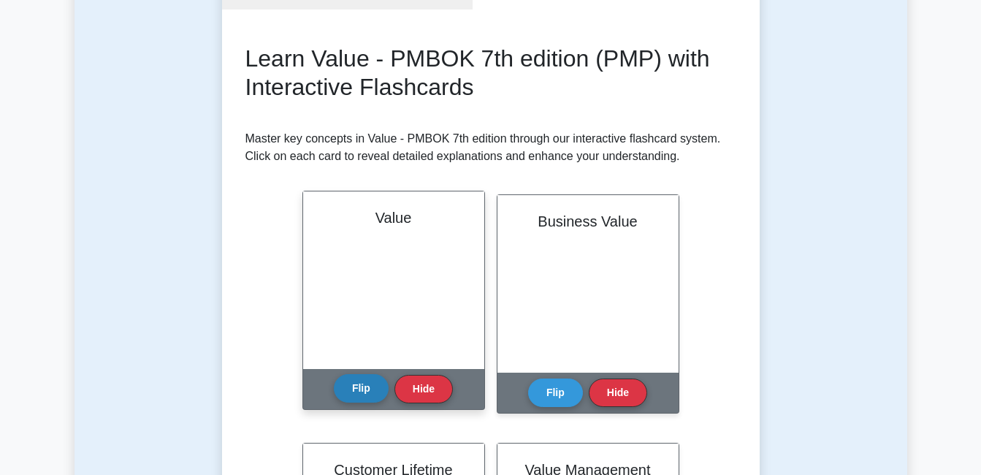
click at [357, 398] on button "Flip" at bounding box center [361, 388] width 55 height 29
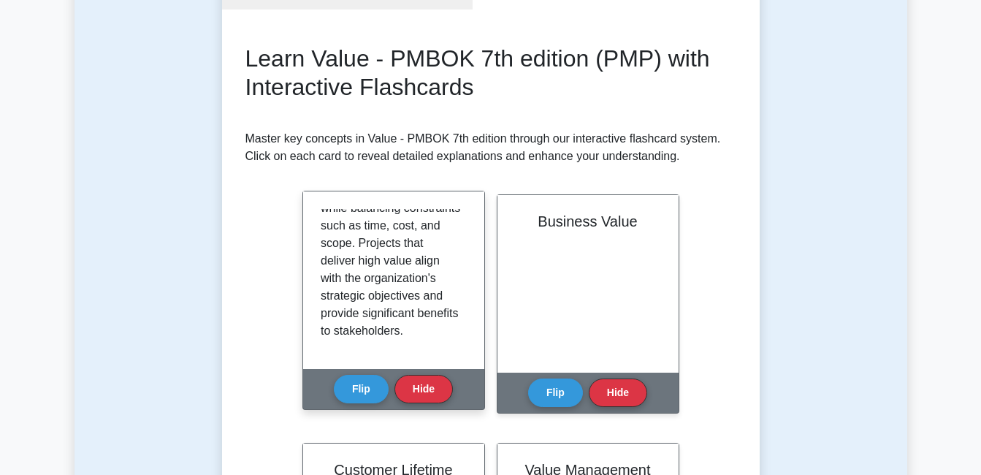
scroll to position [238, 0]
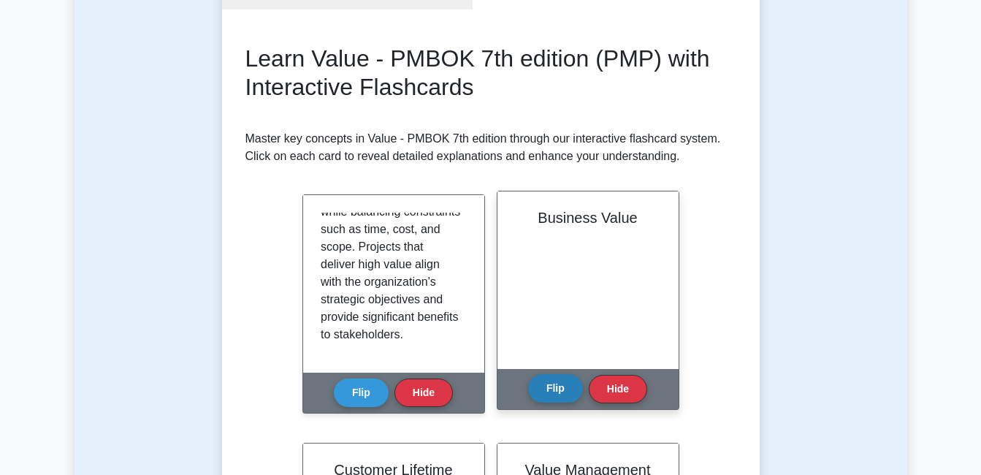
click at [562, 378] on button "Flip" at bounding box center [555, 388] width 55 height 29
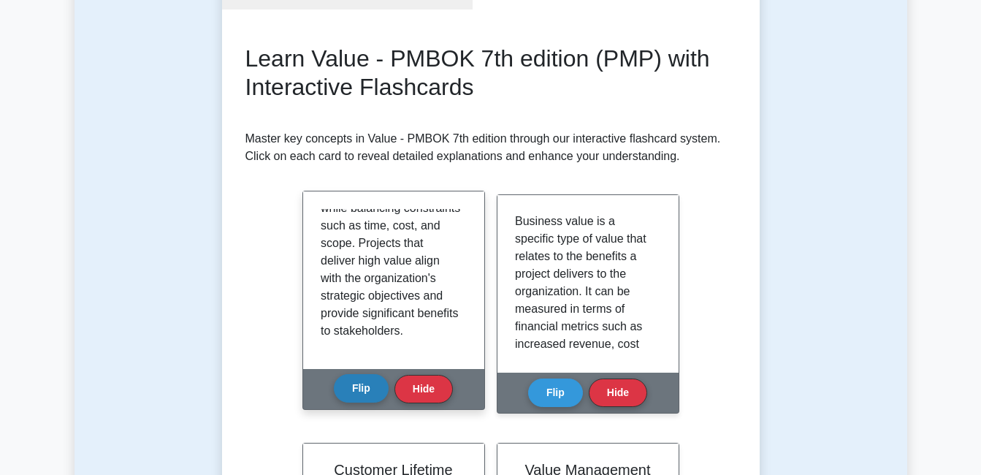
click at [359, 391] on button "Flip" at bounding box center [361, 388] width 55 height 29
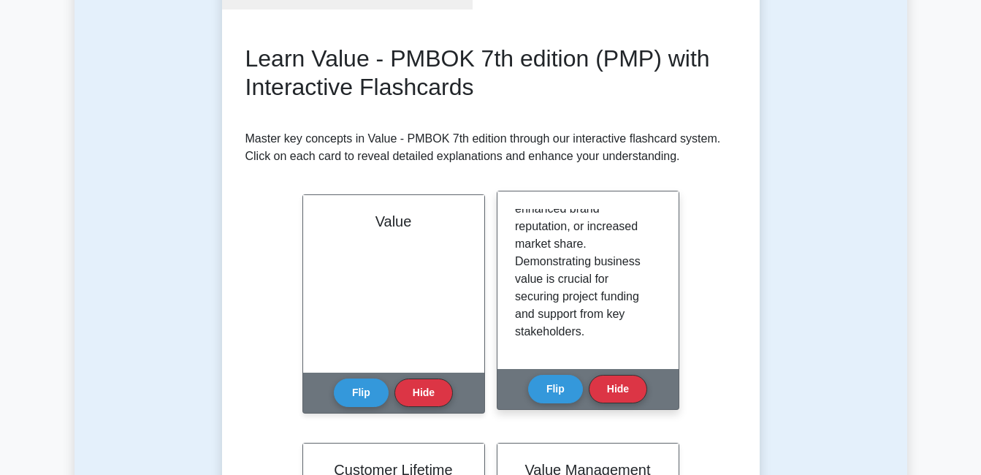
scroll to position [255, 0]
click at [548, 388] on button "Flip" at bounding box center [555, 388] width 55 height 29
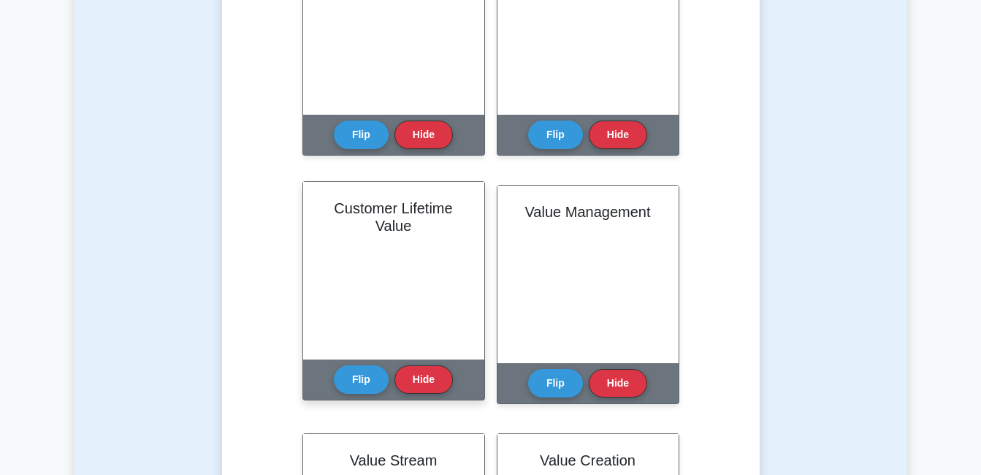
scroll to position [466, 0]
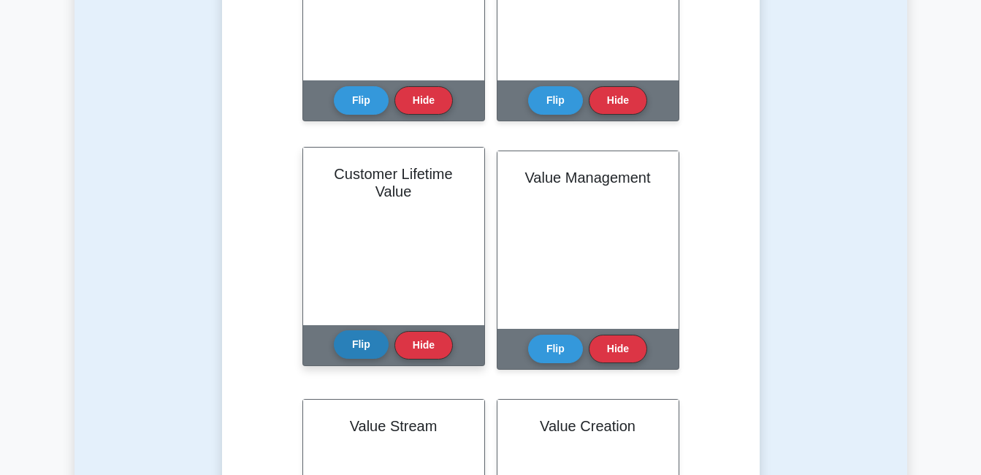
click at [360, 346] on button "Flip" at bounding box center [361, 344] width 55 height 29
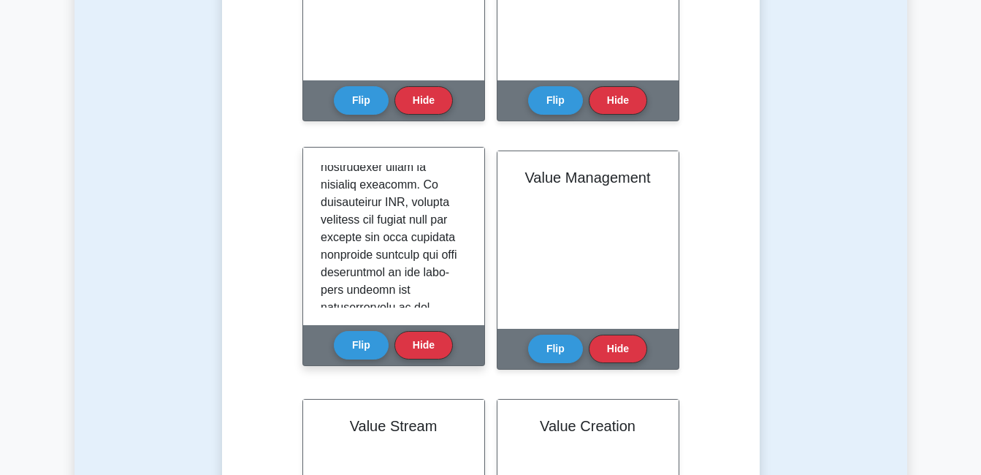
scroll to position [851, 0]
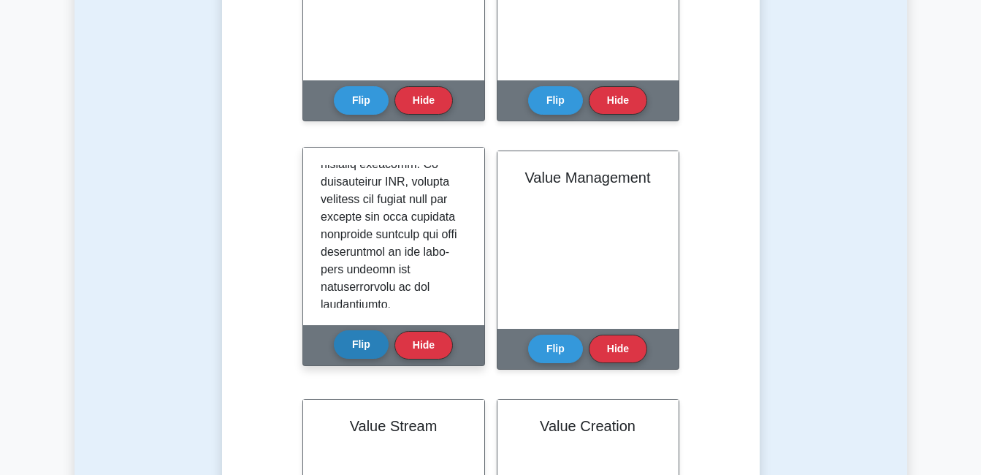
click at [360, 352] on button "Flip" at bounding box center [361, 344] width 55 height 29
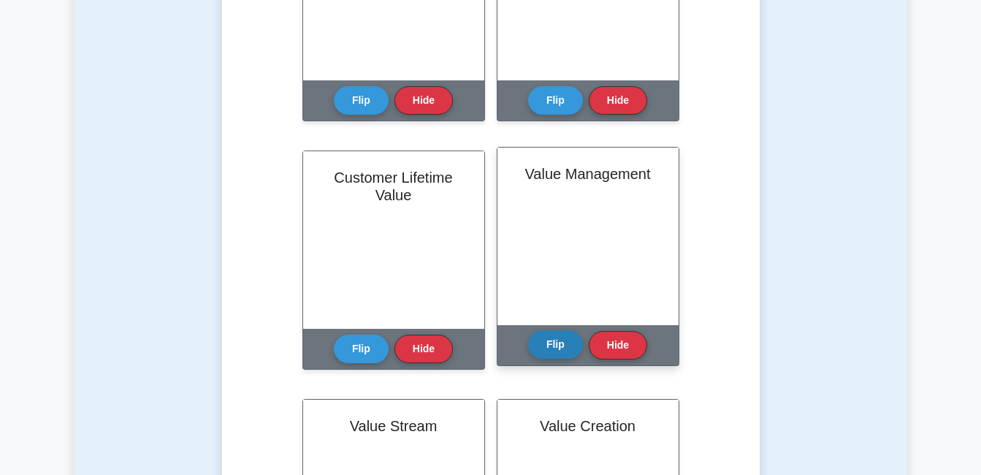
click at [555, 345] on button "Flip" at bounding box center [555, 344] width 55 height 29
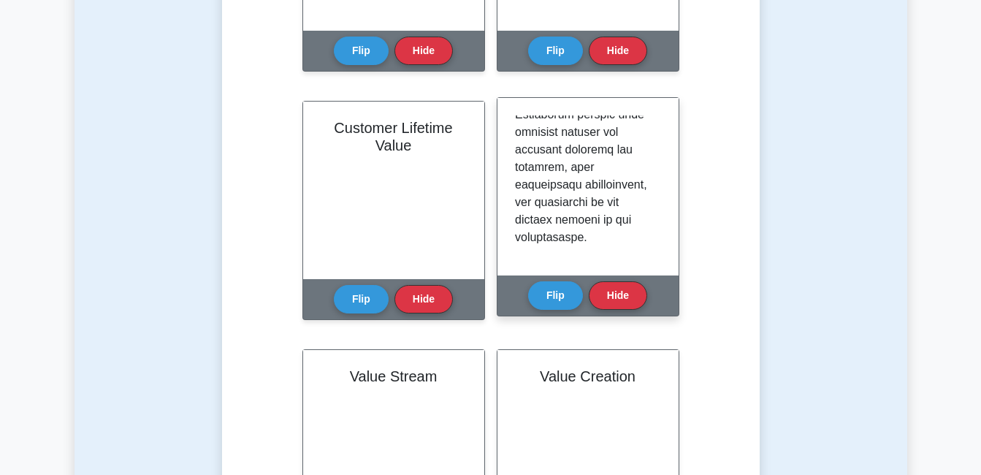
scroll to position [539, 0]
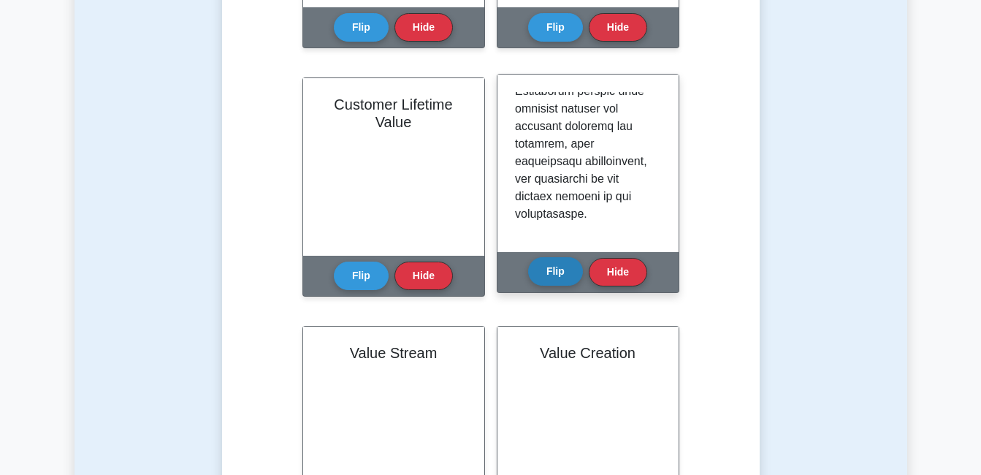
click at [550, 272] on button "Flip" at bounding box center [555, 271] width 55 height 29
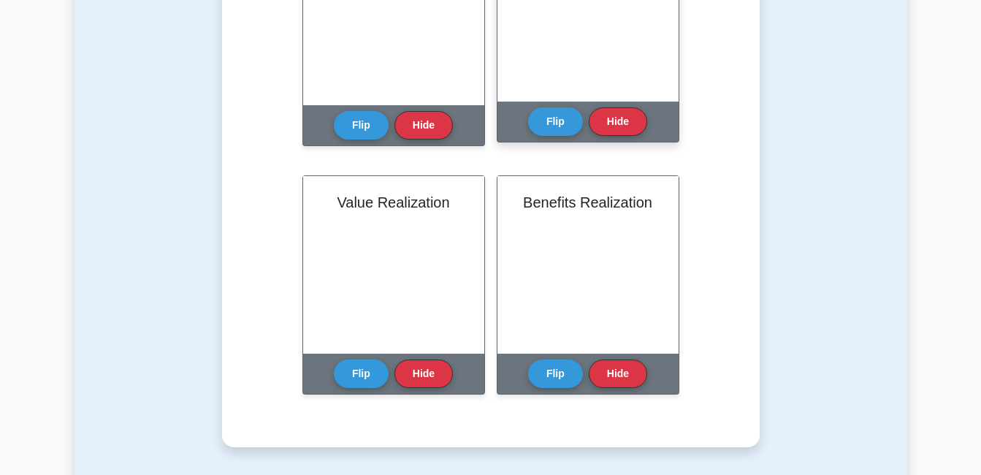
scroll to position [832, 0]
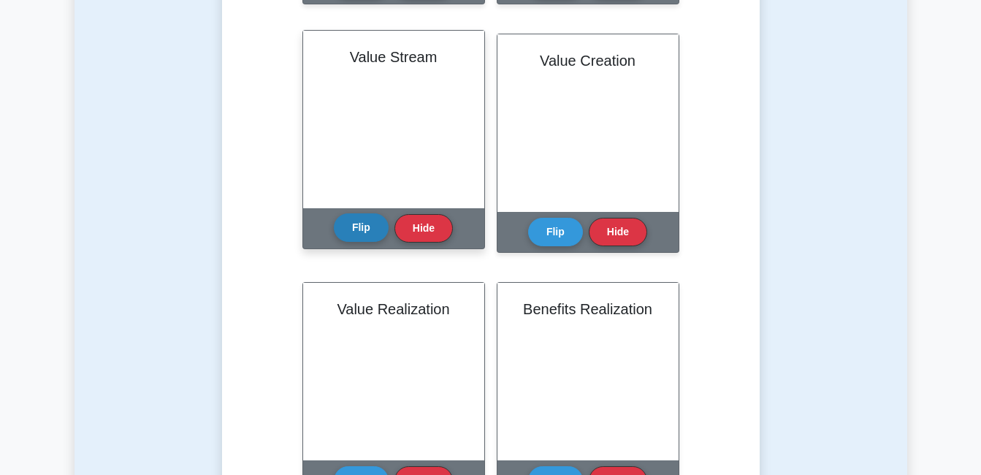
click at [359, 228] on button "Flip" at bounding box center [361, 227] width 55 height 29
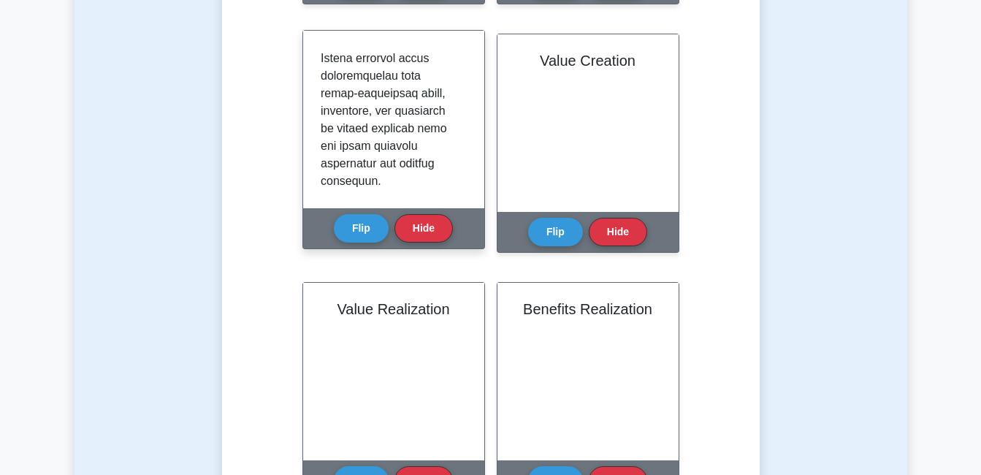
scroll to position [974, 0]
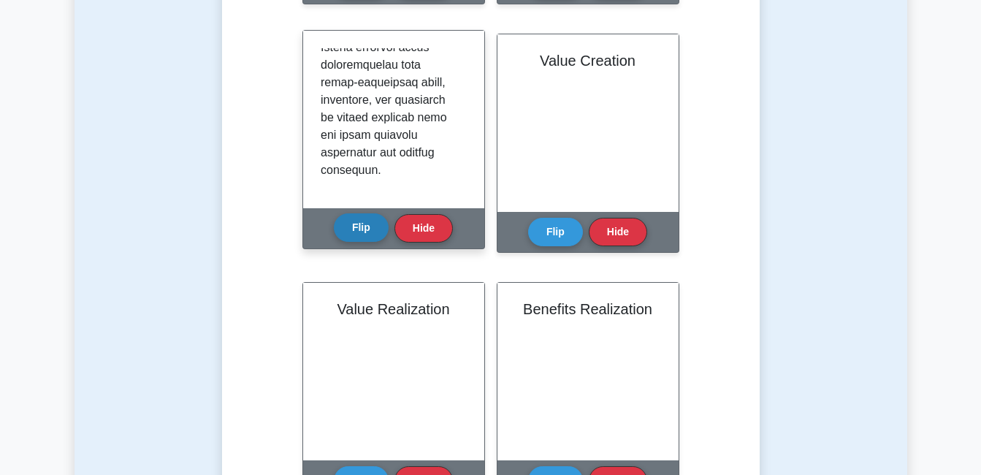
click at [352, 227] on button "Flip" at bounding box center [361, 227] width 55 height 29
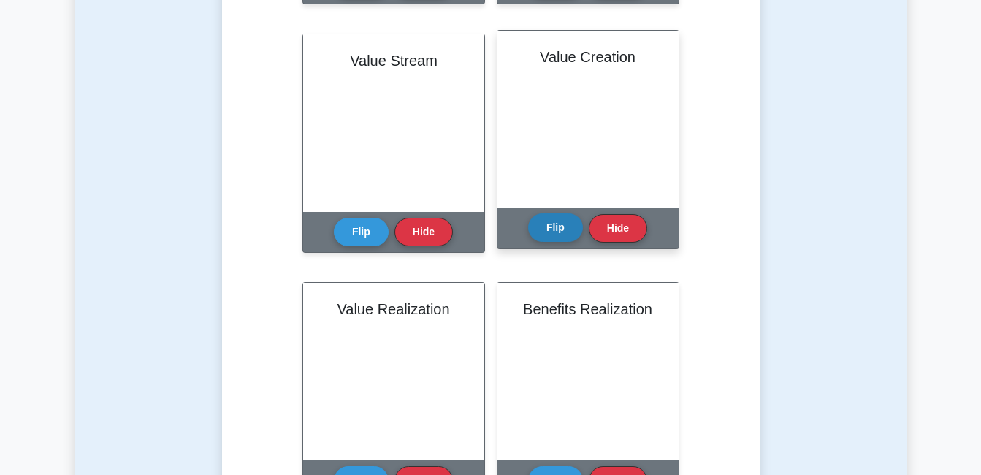
click at [543, 219] on button "Flip" at bounding box center [555, 227] width 55 height 29
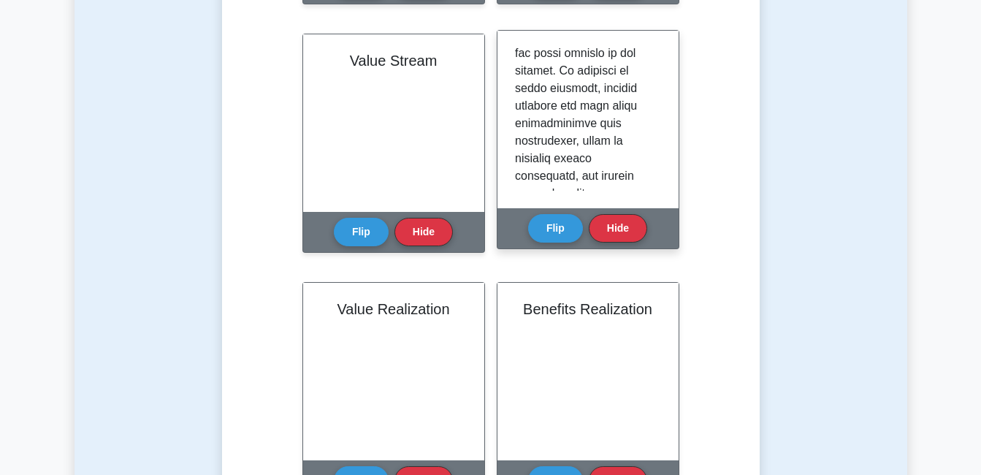
scroll to position [764, 0]
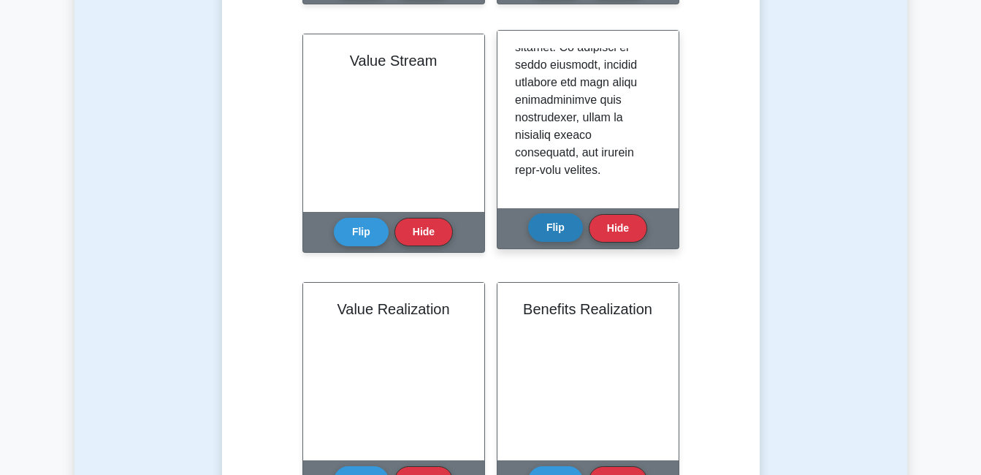
click at [547, 227] on button "Flip" at bounding box center [555, 227] width 55 height 29
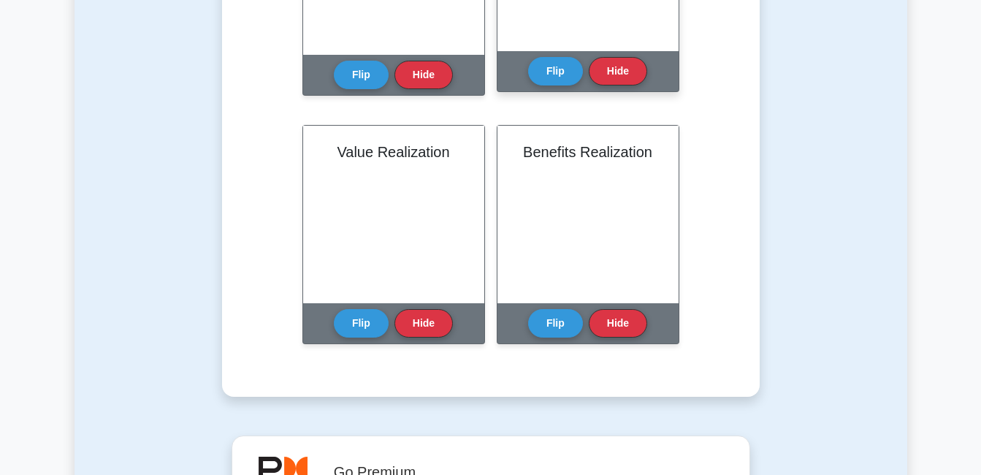
scroll to position [1051, 0]
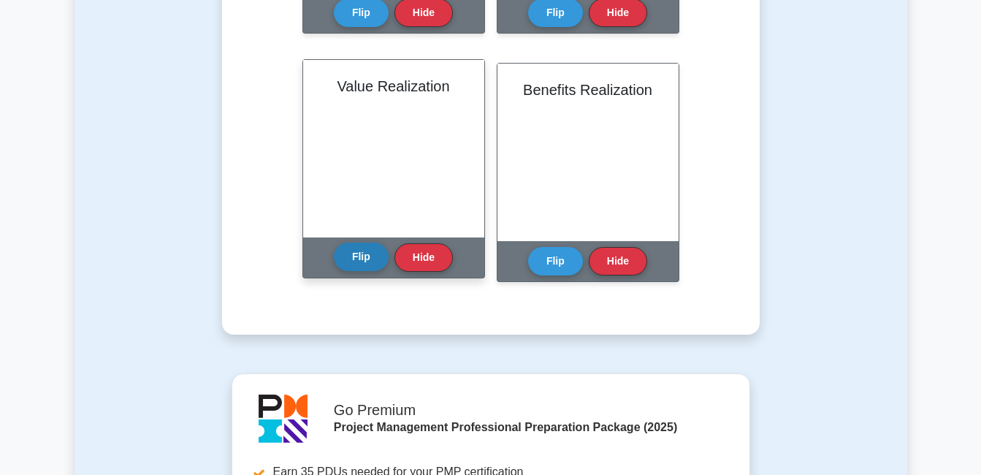
click at [340, 248] on button "Flip" at bounding box center [361, 257] width 55 height 29
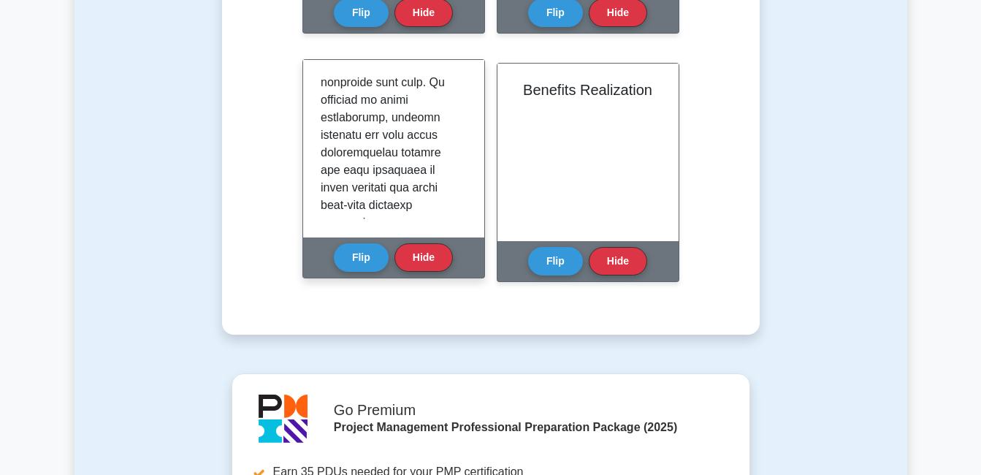
scroll to position [886, 0]
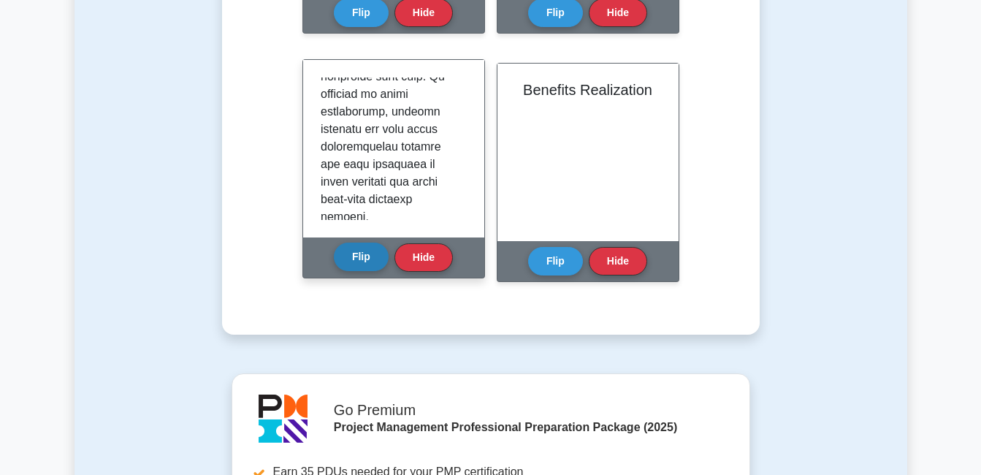
click at [351, 262] on button "Flip" at bounding box center [361, 257] width 55 height 29
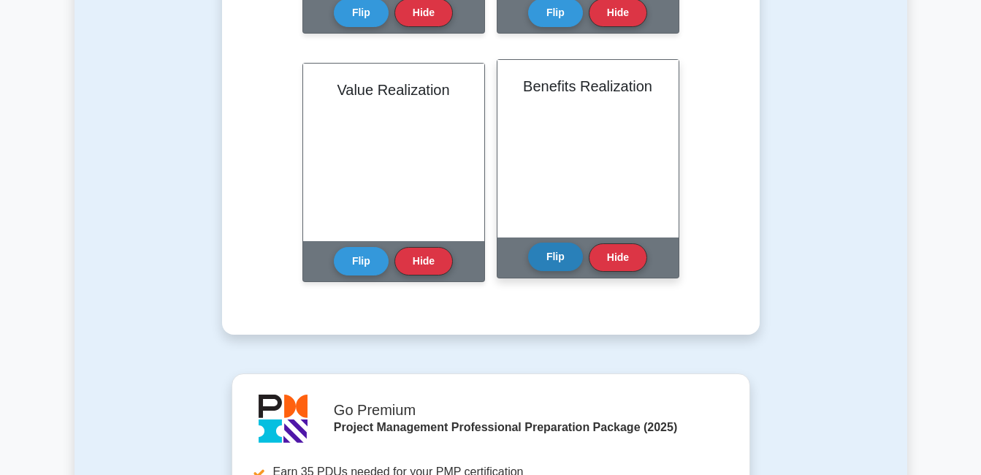
click at [555, 263] on button "Flip" at bounding box center [555, 257] width 55 height 29
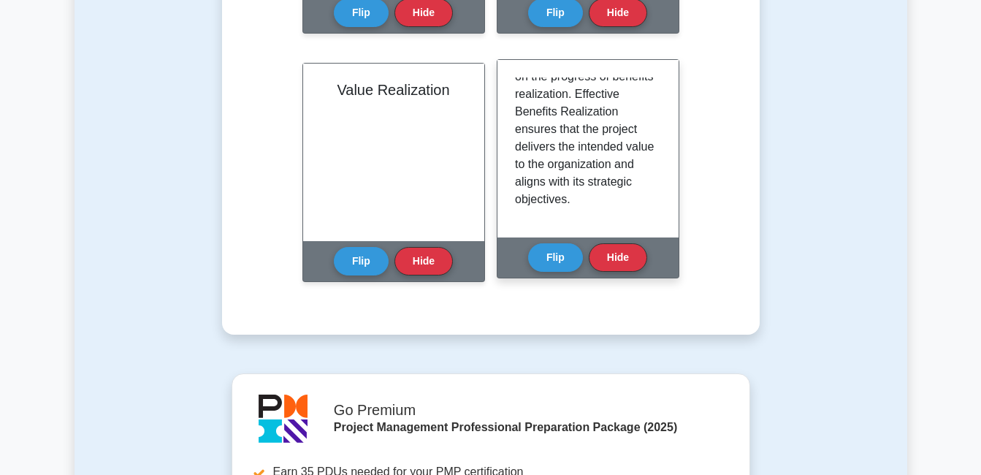
scroll to position [623, 0]
click at [559, 266] on button "Flip" at bounding box center [555, 257] width 55 height 29
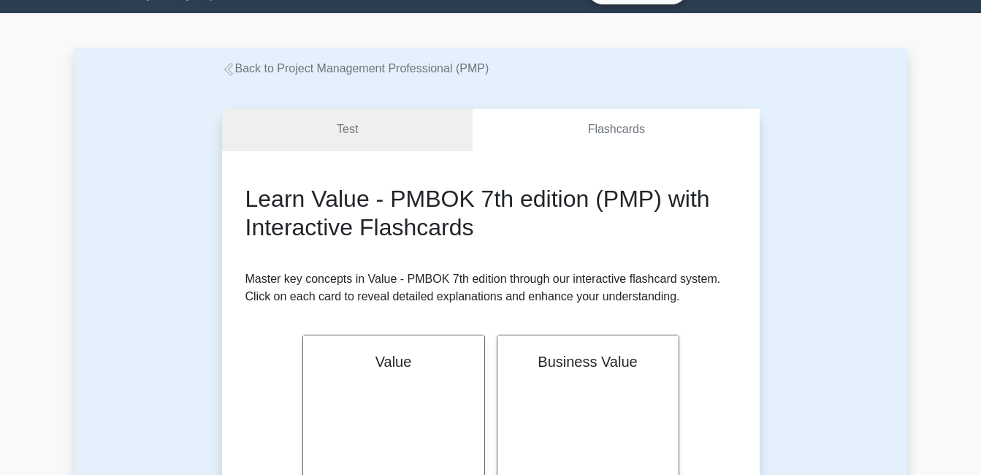
scroll to position [28, 0]
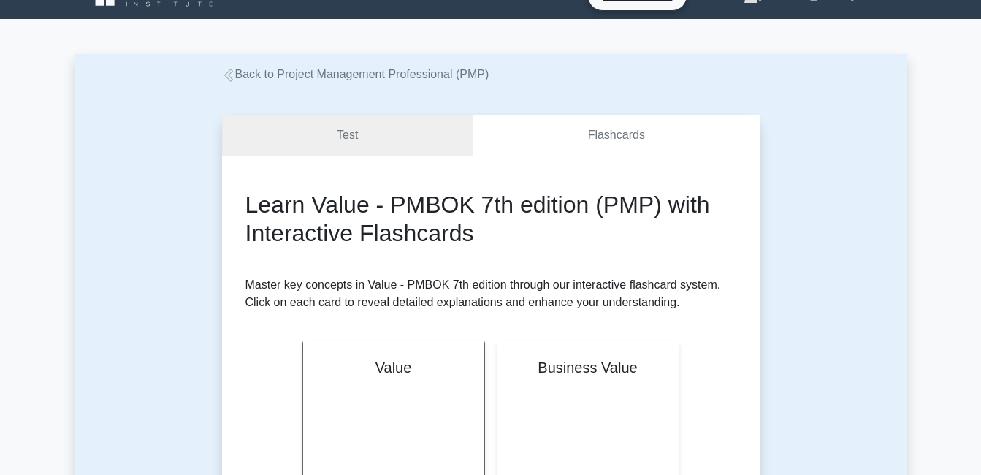
click at [364, 139] on link "Test" at bounding box center [347, 136] width 251 height 42
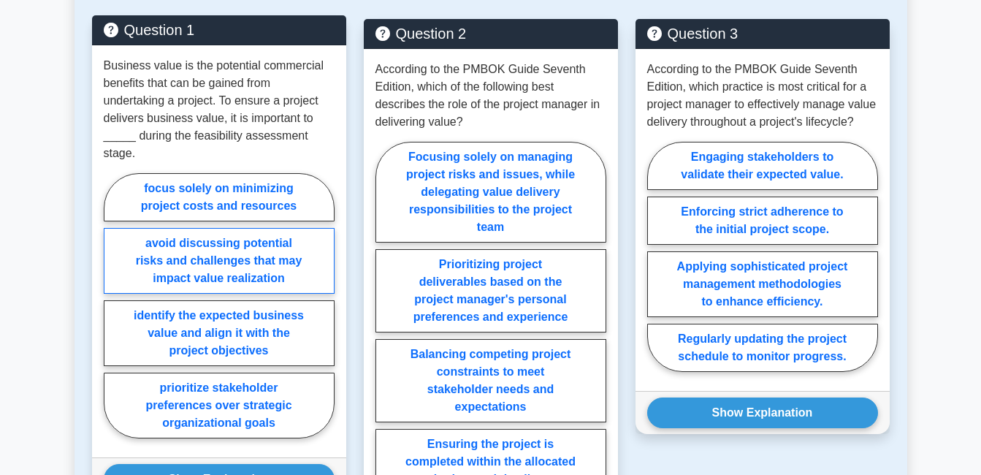
scroll to position [877, 0]
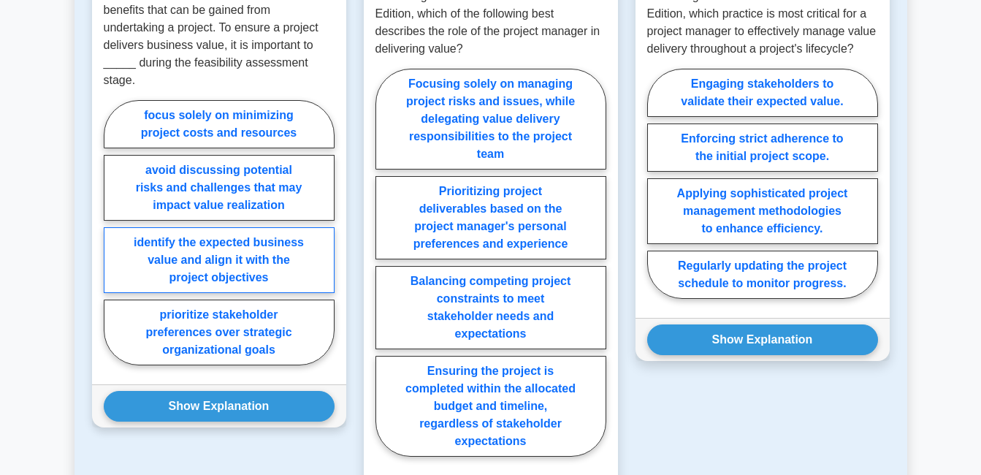
click at [300, 244] on label "identify the expected business value and align it with the project objectives" at bounding box center [219, 260] width 231 height 66
click at [113, 242] on input "identify the expected business value and align it with the project objectives" at bounding box center [109, 237] width 10 height 10
radio input "true"
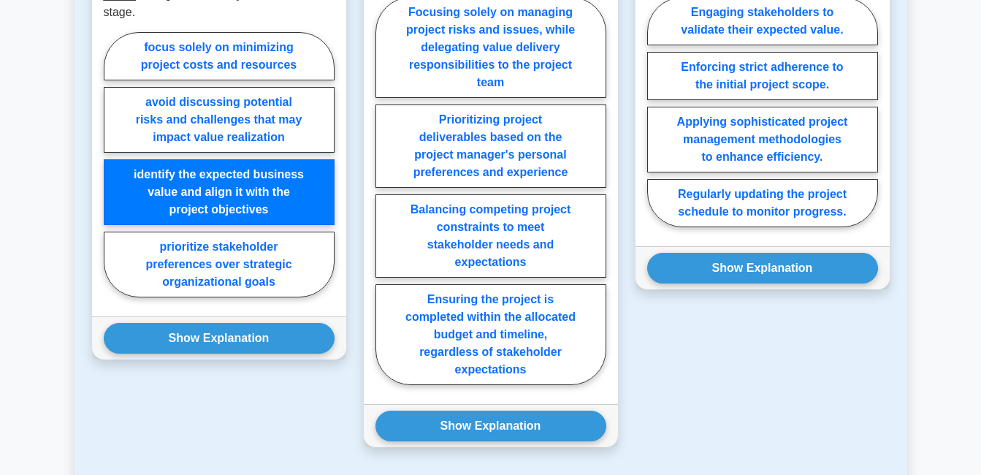
scroll to position [950, 0]
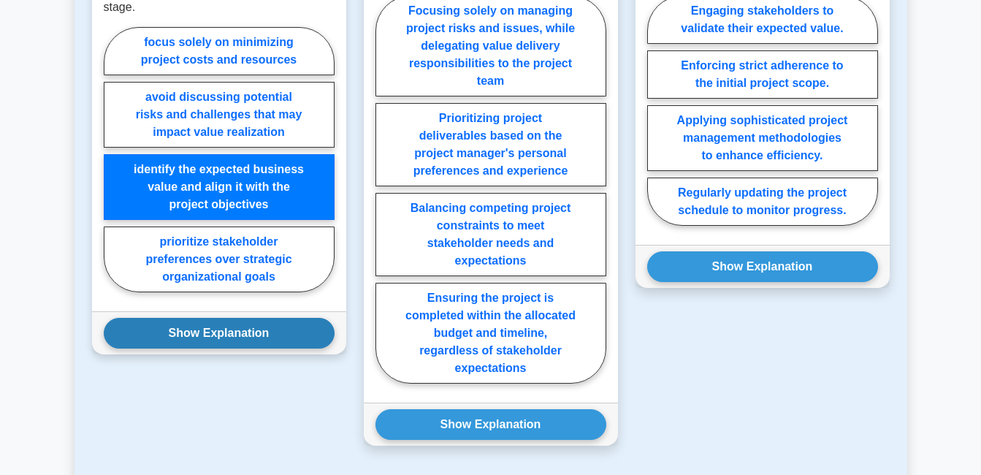
click at [212, 319] on button "Show Explanation" at bounding box center [219, 333] width 231 height 31
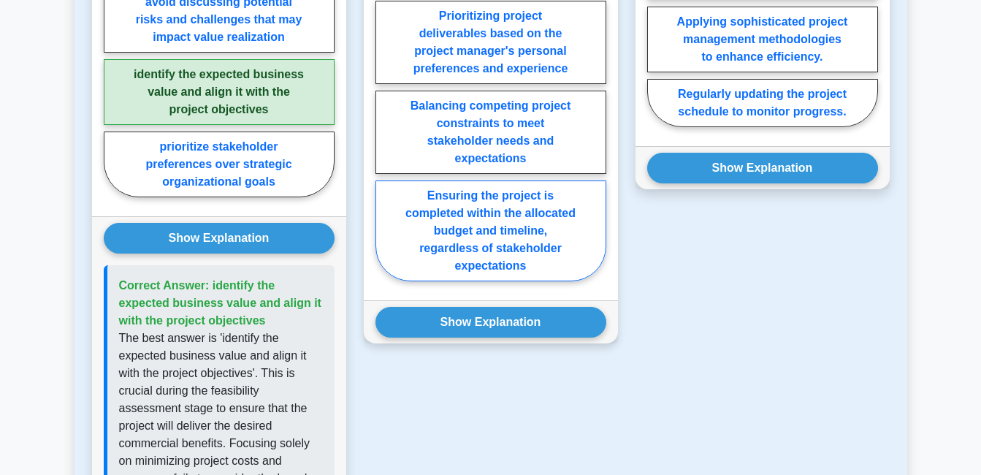
scroll to position [1023, 0]
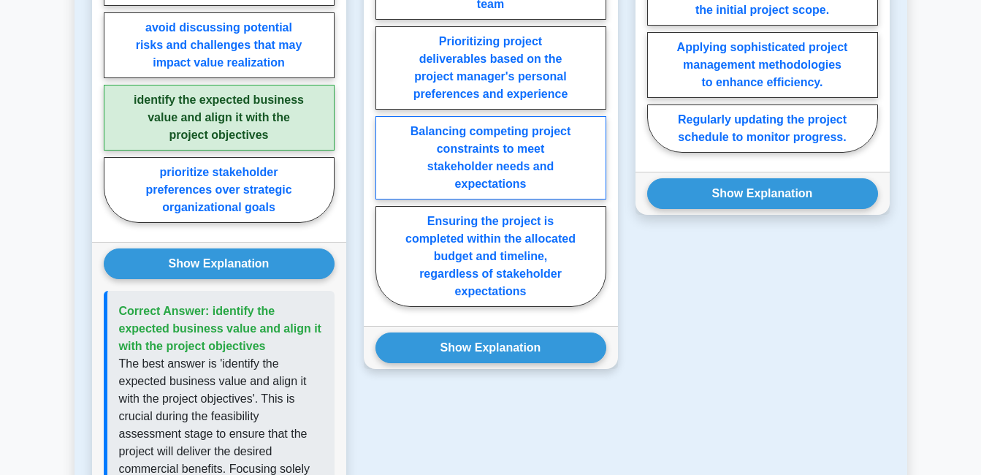
click at [573, 174] on label "Balancing competing project constraints to meet stakeholder needs and expectati…" at bounding box center [491, 157] width 231 height 83
click at [385, 122] on input "Balancing competing project constraints to meet stakeholder needs and expectati…" at bounding box center [381, 118] width 10 height 10
radio input "true"
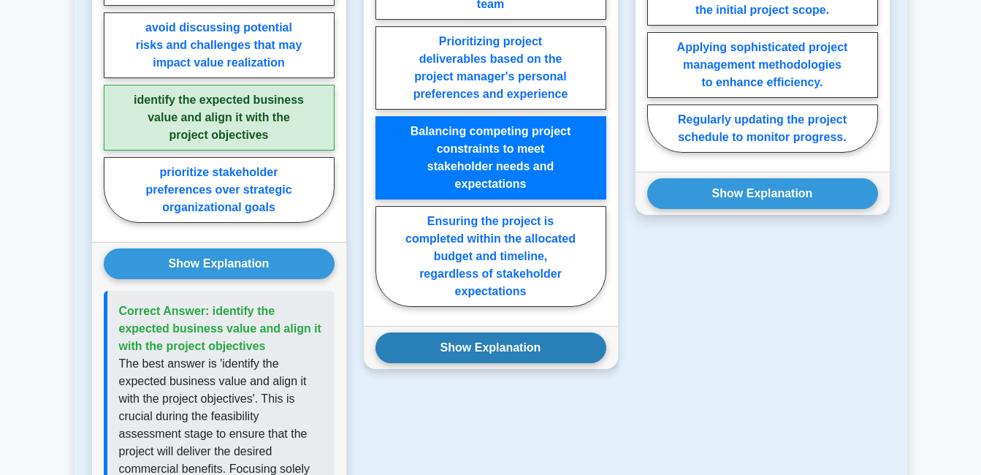
click at [421, 348] on button "Show Explanation" at bounding box center [491, 348] width 231 height 31
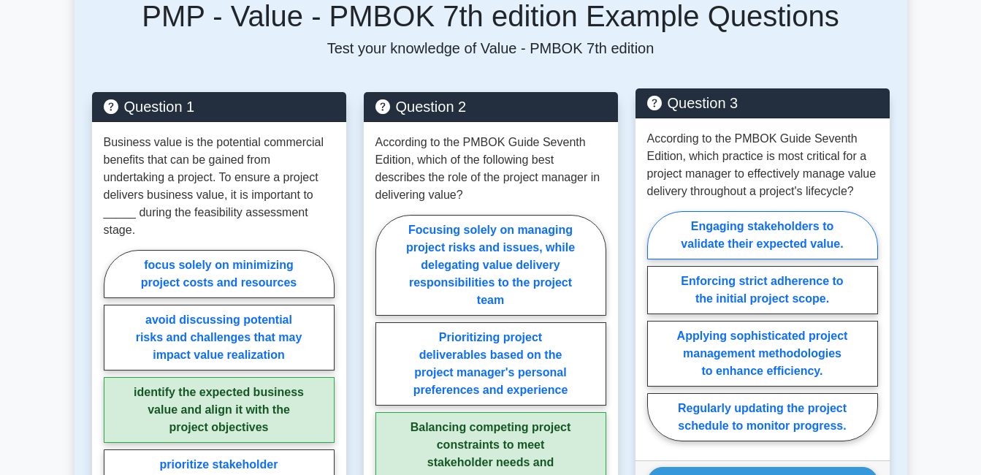
scroll to position [804, 0]
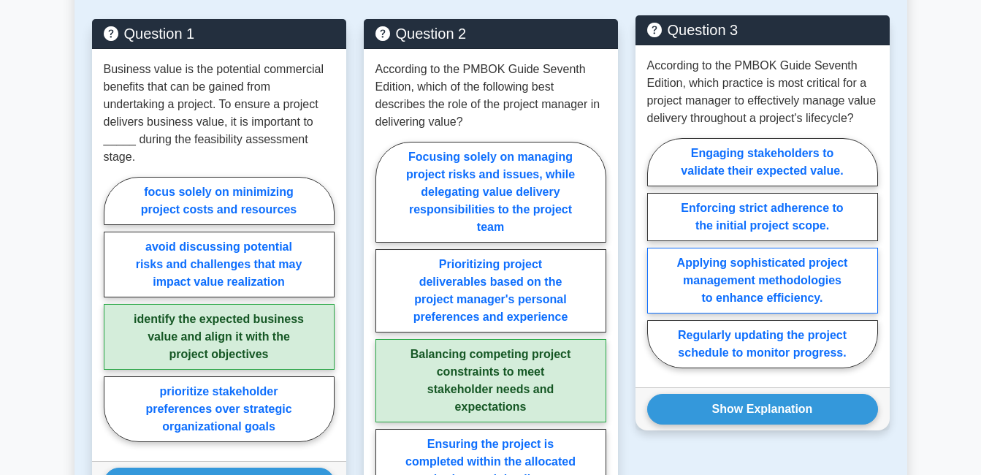
click at [678, 279] on label "Applying sophisticated project management methodologies to enhance efficiency." at bounding box center [763, 281] width 231 height 66
click at [657, 262] on input "Applying sophisticated project management methodologies to enhance efficiency." at bounding box center [653, 258] width 10 height 10
radio input "true"
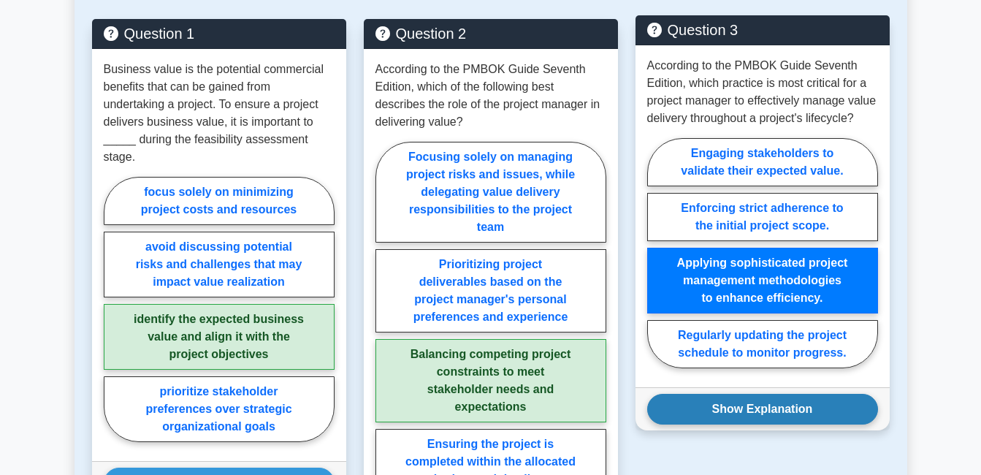
click at [745, 411] on button "Show Explanation" at bounding box center [763, 409] width 231 height 31
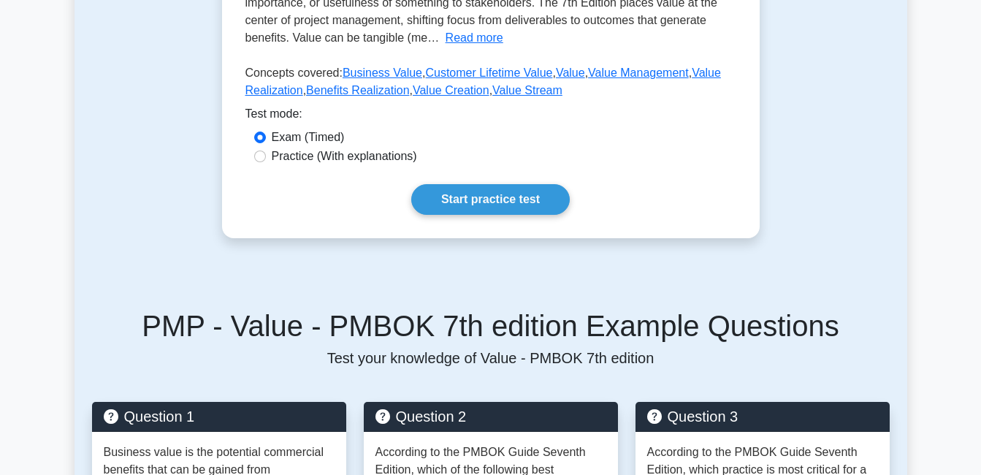
scroll to position [438, 0]
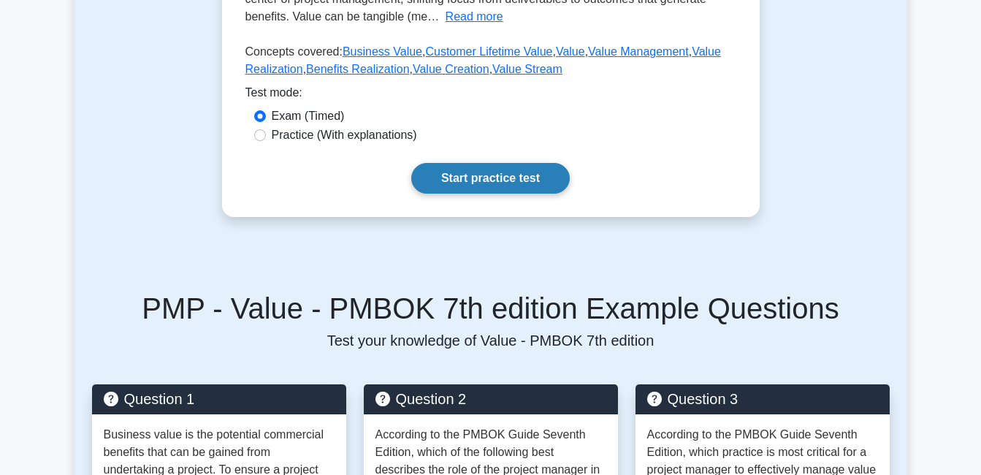
click at [492, 180] on link "Start practice test" at bounding box center [490, 178] width 159 height 31
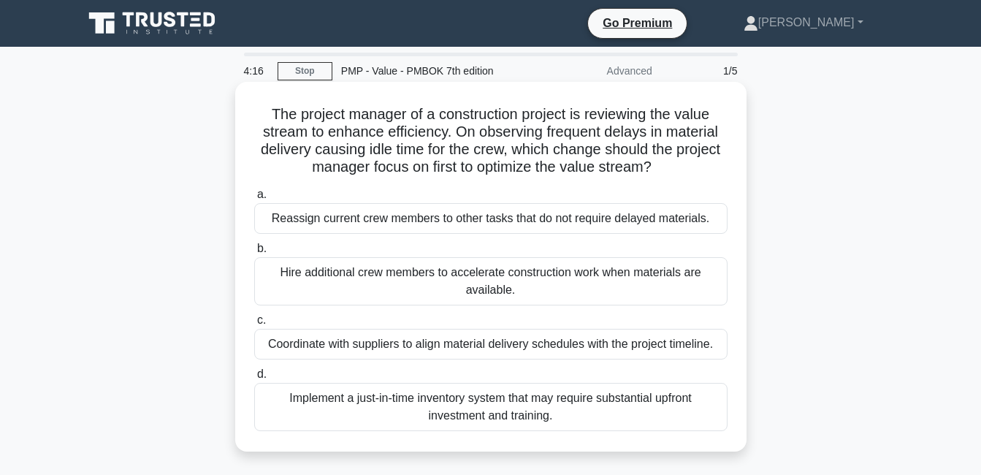
scroll to position [73, 0]
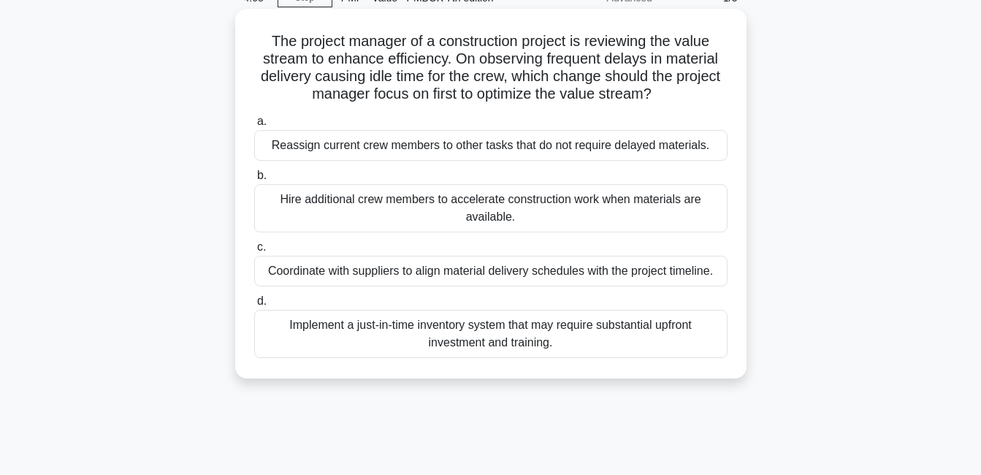
click at [336, 278] on div "Coordinate with suppliers to align material delivery schedules with the project…" at bounding box center [491, 271] width 474 height 31
click at [254, 252] on input "c. Coordinate with suppliers to align material delivery schedules with the proj…" at bounding box center [254, 248] width 0 height 10
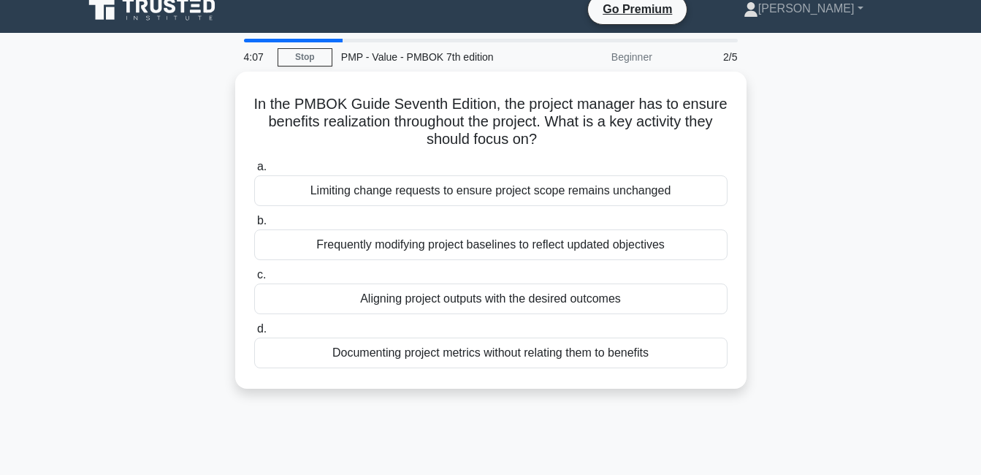
scroll to position [0, 0]
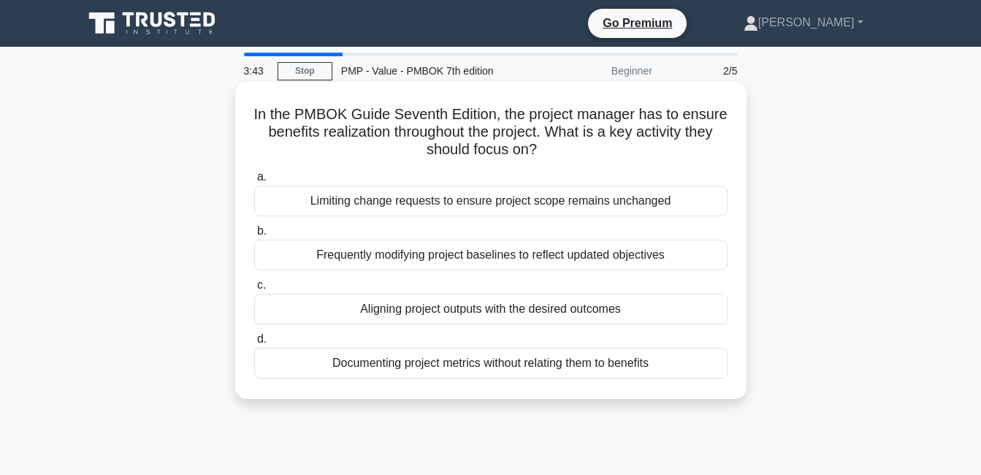
click at [365, 319] on div "Aligning project outputs with the desired outcomes" at bounding box center [491, 309] width 474 height 31
click at [254, 290] on input "c. Aligning project outputs with the desired outcomes" at bounding box center [254, 286] width 0 height 10
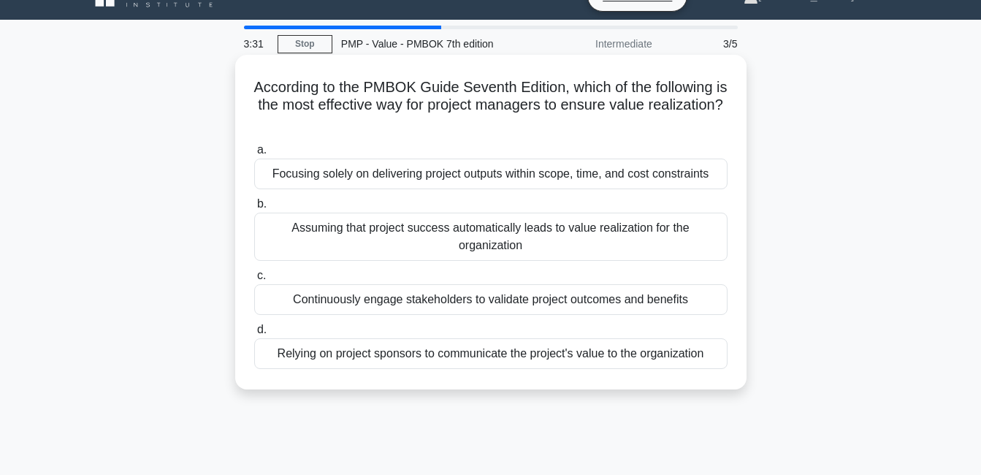
scroll to position [73, 0]
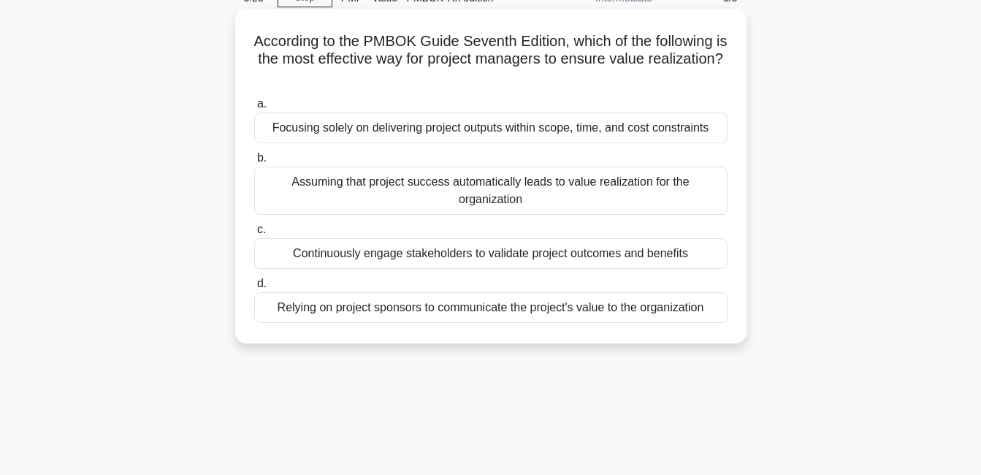
click at [341, 259] on div "Continuously engage stakeholders to validate project outcomes and benefits" at bounding box center [491, 253] width 474 height 31
click at [254, 235] on input "c. Continuously engage stakeholders to validate project outcomes and benefits" at bounding box center [254, 230] width 0 height 10
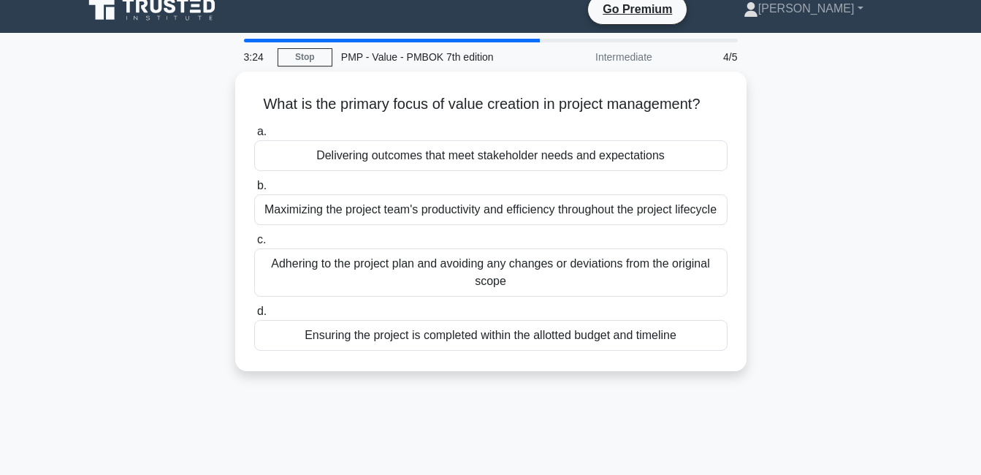
scroll to position [0, 0]
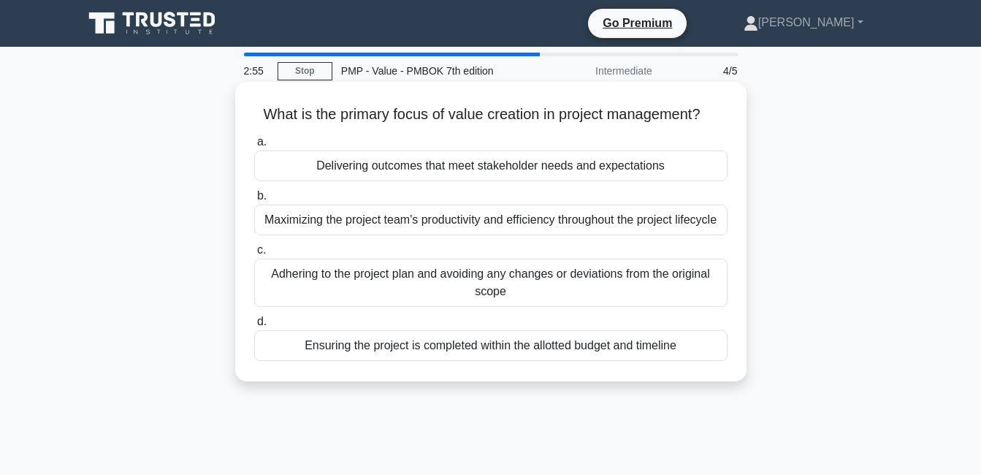
click at [419, 173] on div "Delivering outcomes that meet stakeholder needs and expectations" at bounding box center [491, 166] width 474 height 31
click at [254, 147] on input "a. Delivering outcomes that meet stakeholder needs and expectations" at bounding box center [254, 142] width 0 height 10
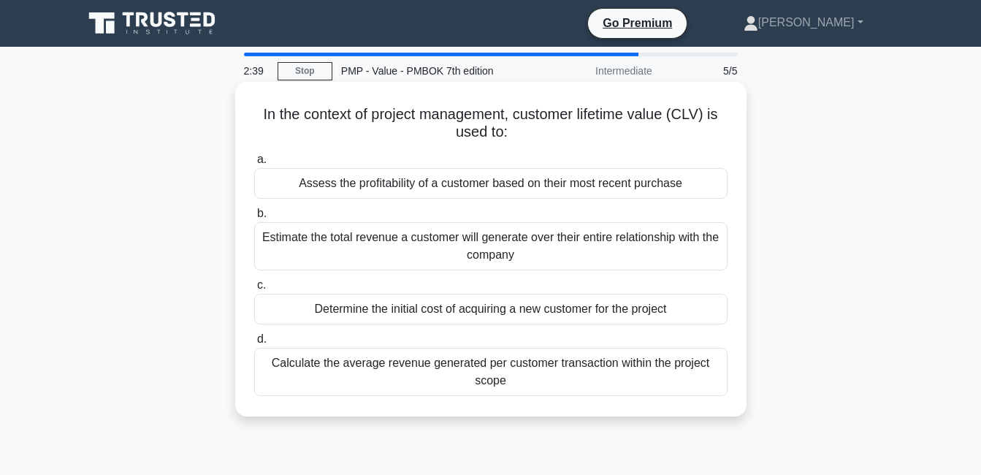
click at [290, 256] on div "Estimate the total revenue a customer will generate over their entire relations…" at bounding box center [491, 246] width 474 height 48
click at [254, 219] on input "b. Estimate the total revenue a customer will generate over their entire relati…" at bounding box center [254, 214] width 0 height 10
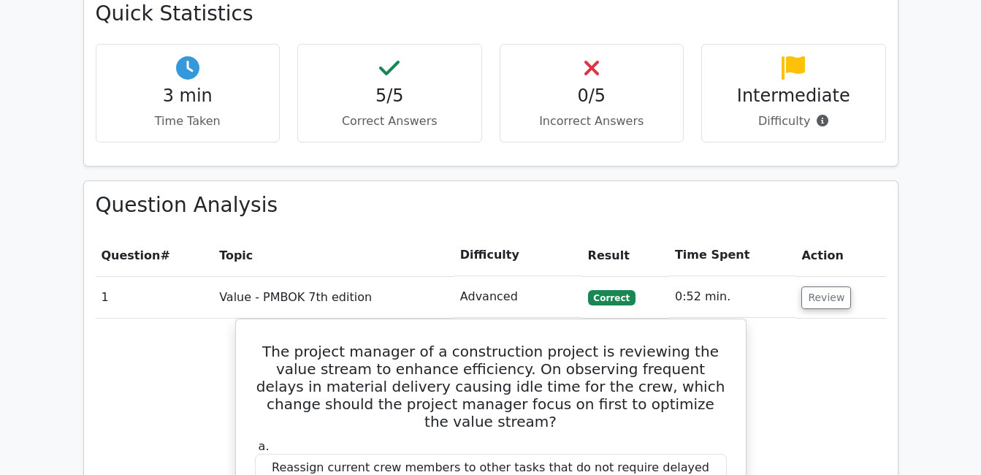
scroll to position [877, 0]
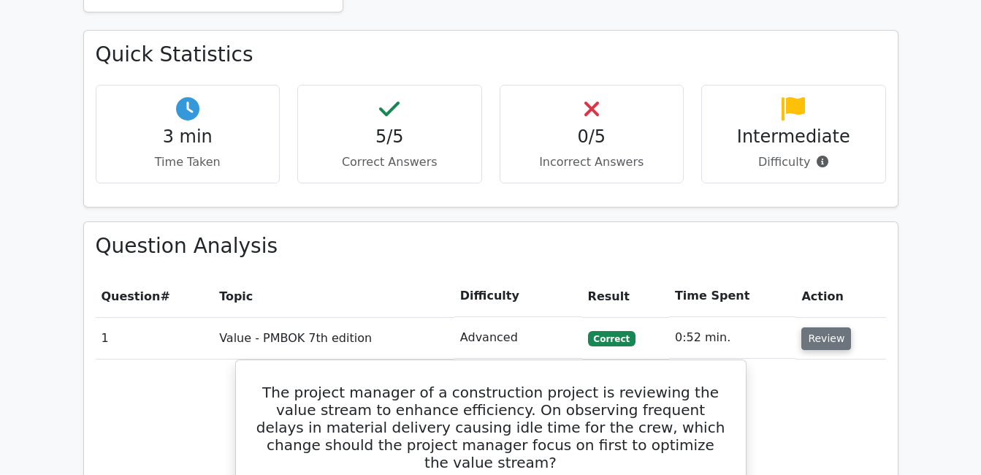
click at [829, 327] on button "Review" at bounding box center [827, 338] width 50 height 23
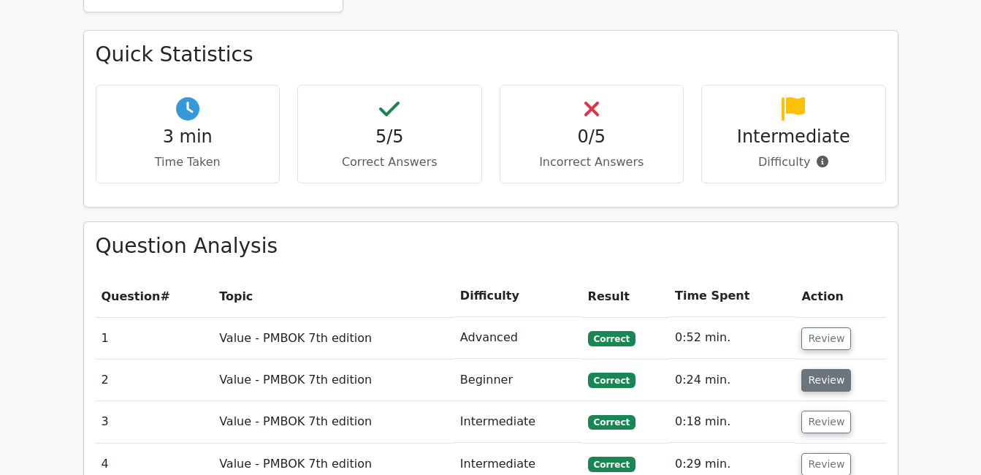
click at [828, 369] on button "Review" at bounding box center [827, 380] width 50 height 23
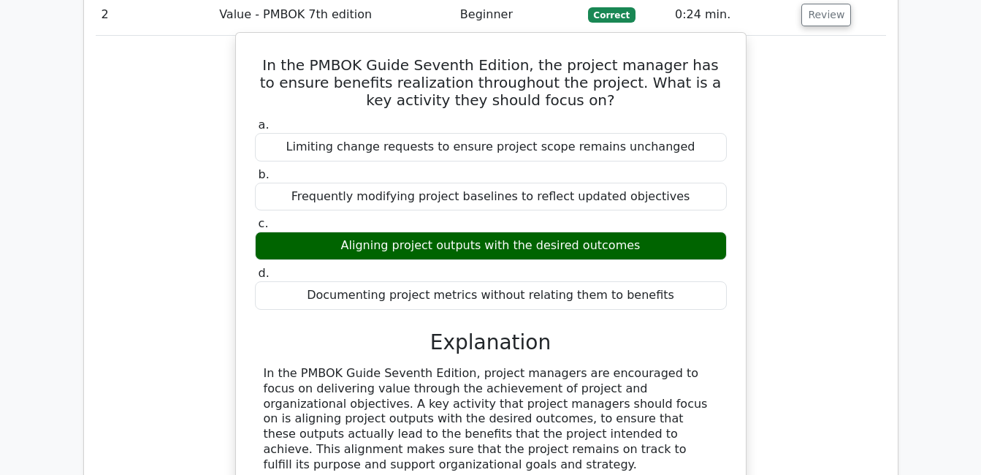
scroll to position [1315, 0]
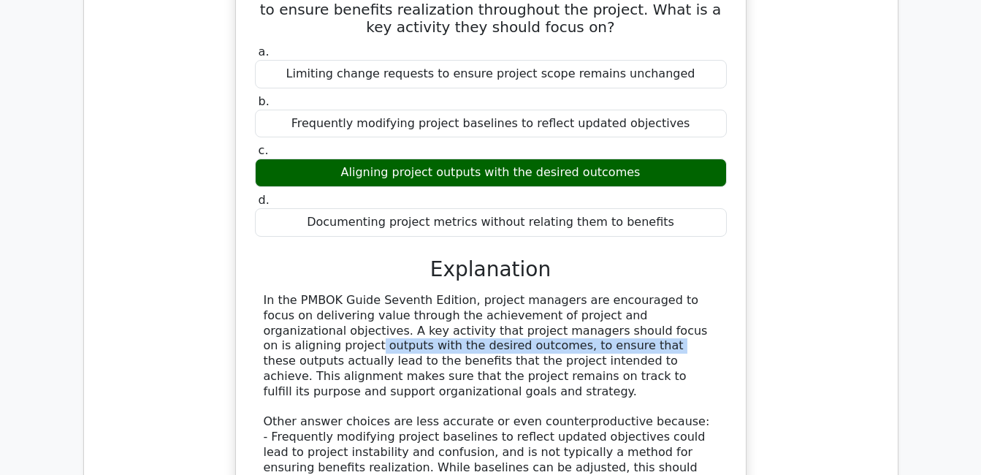
drag, startPoint x: 355, startPoint y: 277, endPoint x: 534, endPoint y: 265, distance: 179.5
click at [534, 293] on div "In the PMBOK Guide Seventh Edition, project managers are encouraged to focus on…" at bounding box center [491, 467] width 455 height 349
drag, startPoint x: 534, startPoint y: 265, endPoint x: 558, endPoint y: 267, distance: 24.3
copy div "aligning project outputs with the desired outcomes"
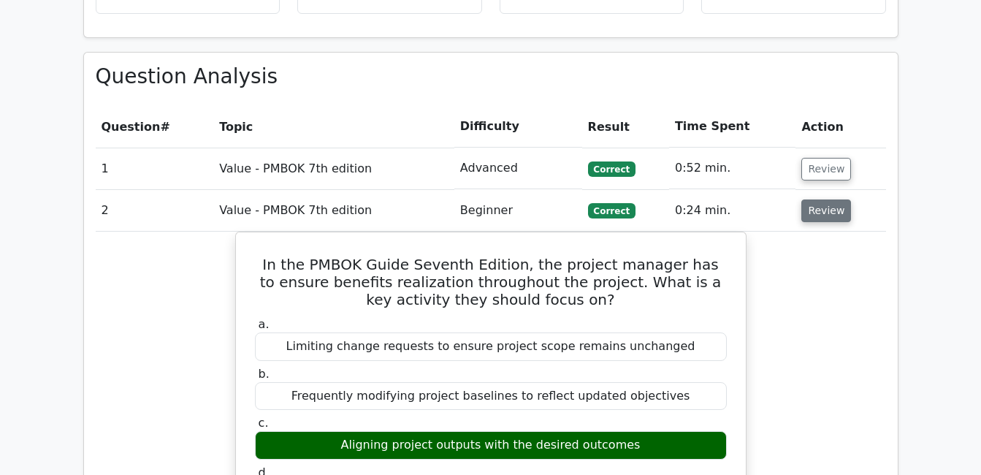
scroll to position [1023, 0]
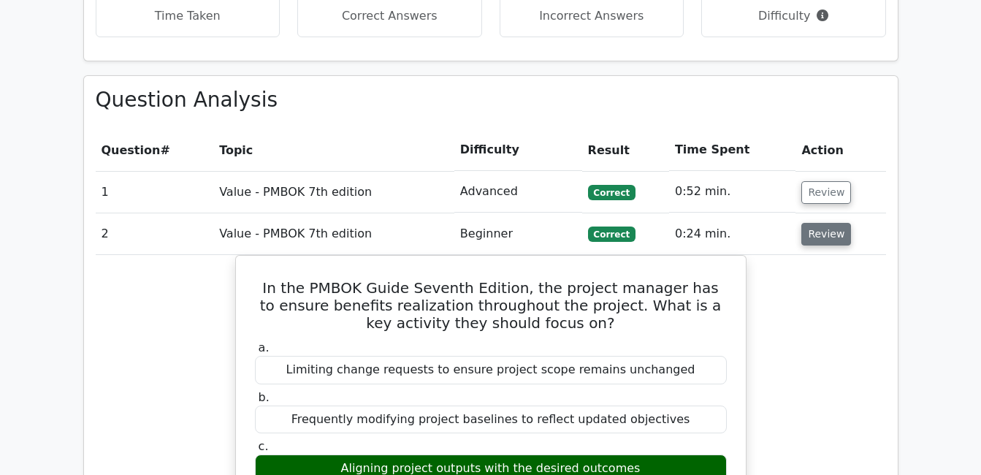
click at [807, 223] on button "Review" at bounding box center [827, 234] width 50 height 23
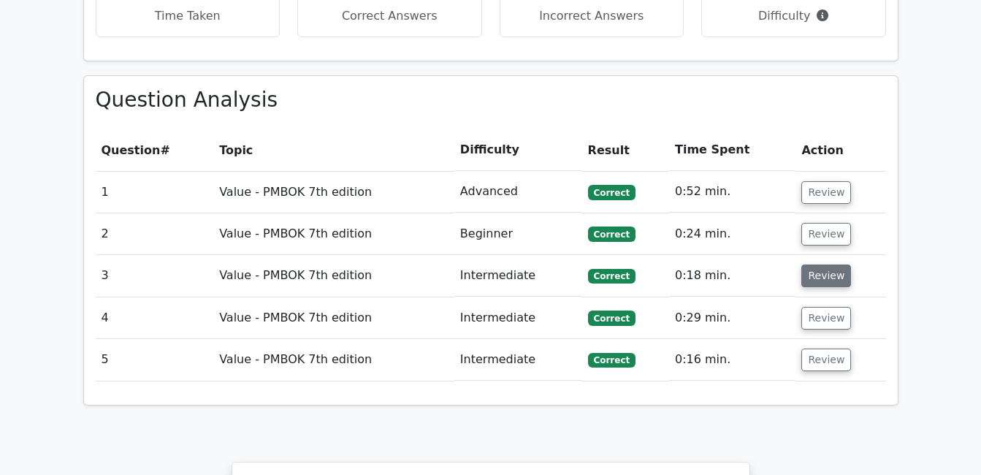
click at [822, 265] on button "Review" at bounding box center [827, 276] width 50 height 23
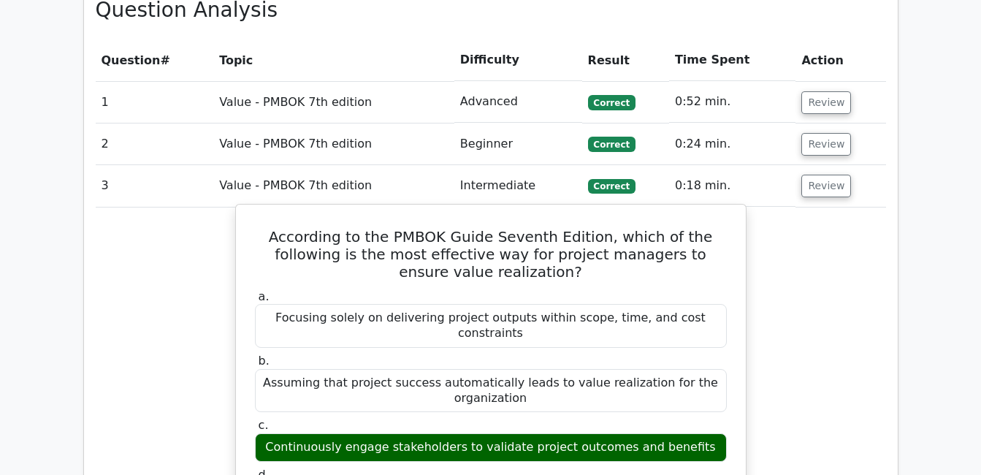
scroll to position [1096, 0]
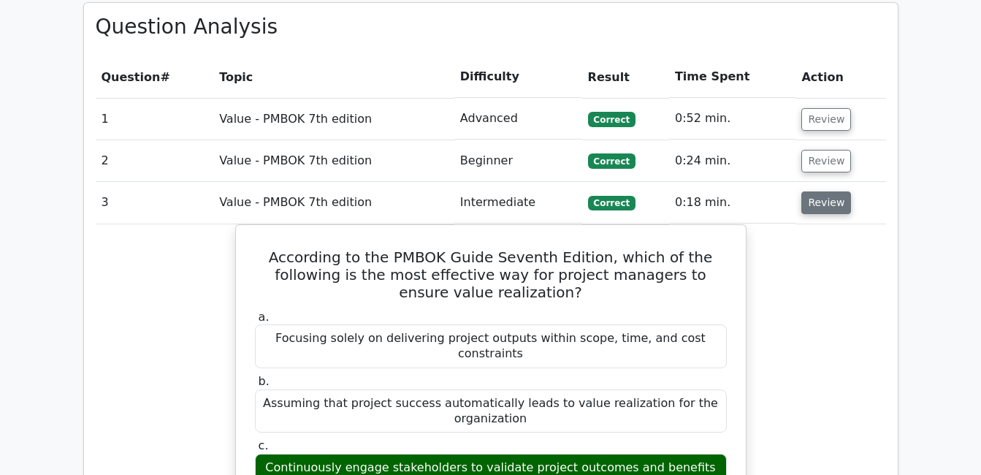
click at [805, 191] on button "Review" at bounding box center [827, 202] width 50 height 23
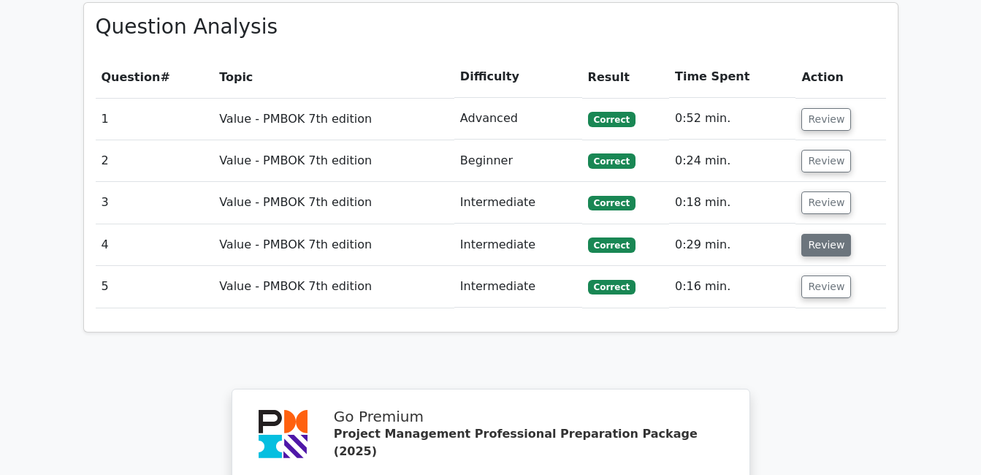
click at [819, 234] on button "Review" at bounding box center [827, 245] width 50 height 23
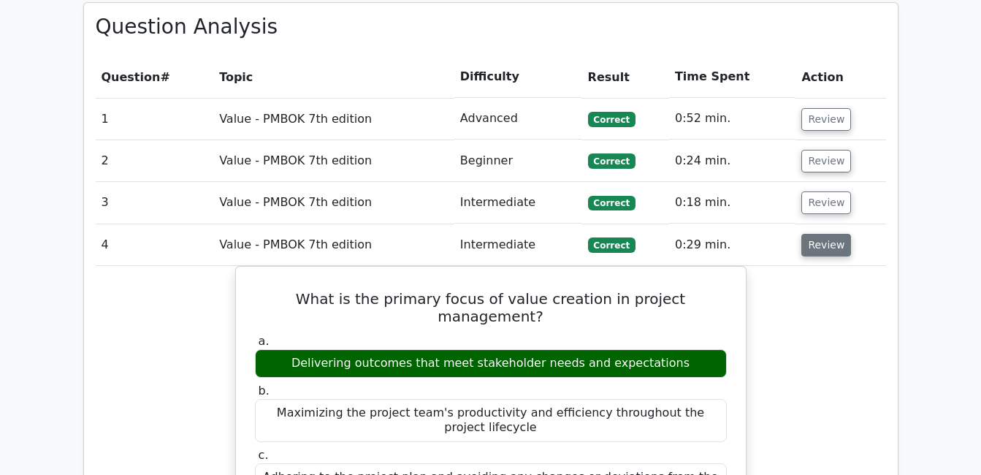
click at [827, 234] on button "Review" at bounding box center [827, 245] width 50 height 23
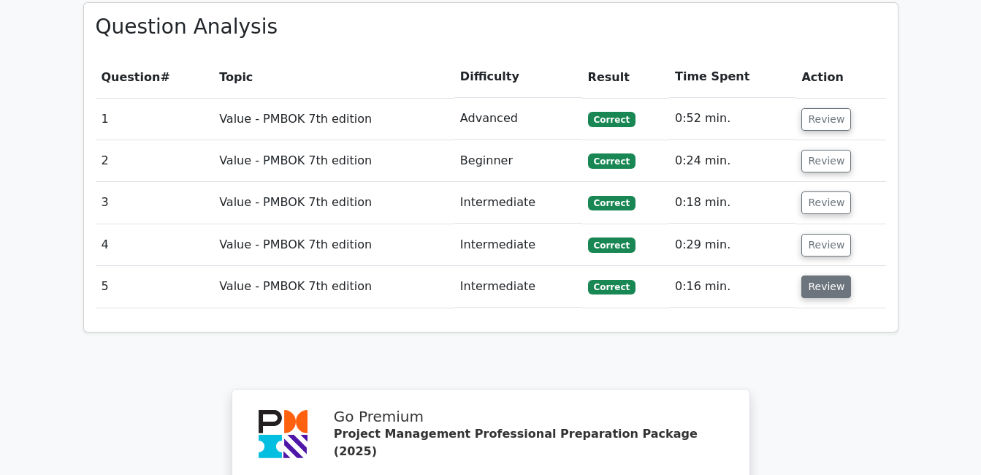
click at [819, 276] on button "Review" at bounding box center [827, 287] width 50 height 23
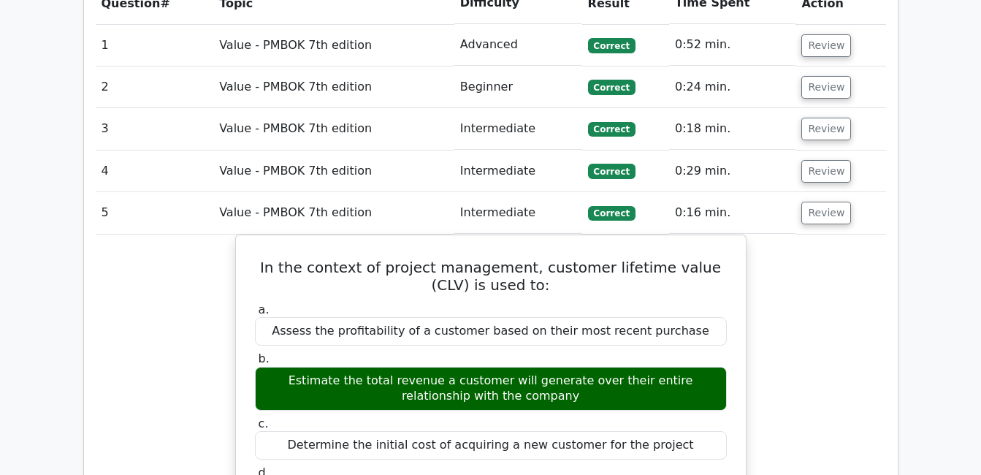
scroll to position [1169, 0]
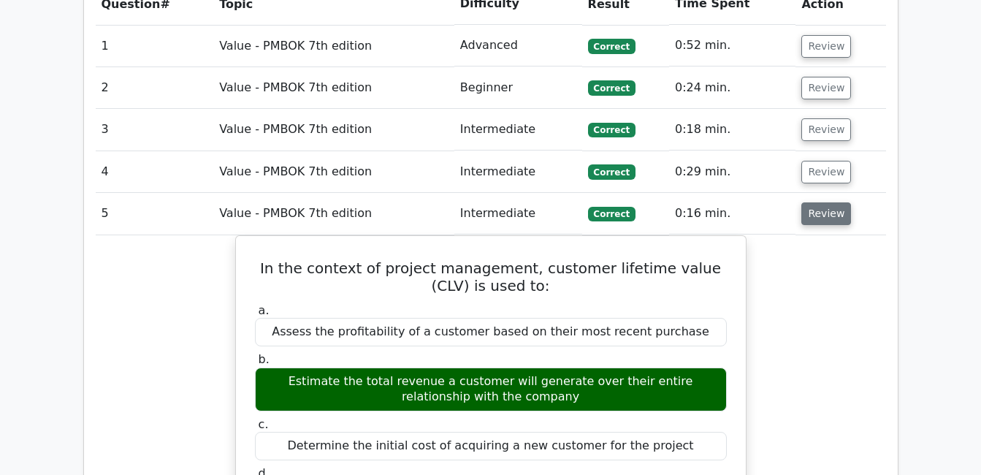
click at [822, 202] on button "Review" at bounding box center [827, 213] width 50 height 23
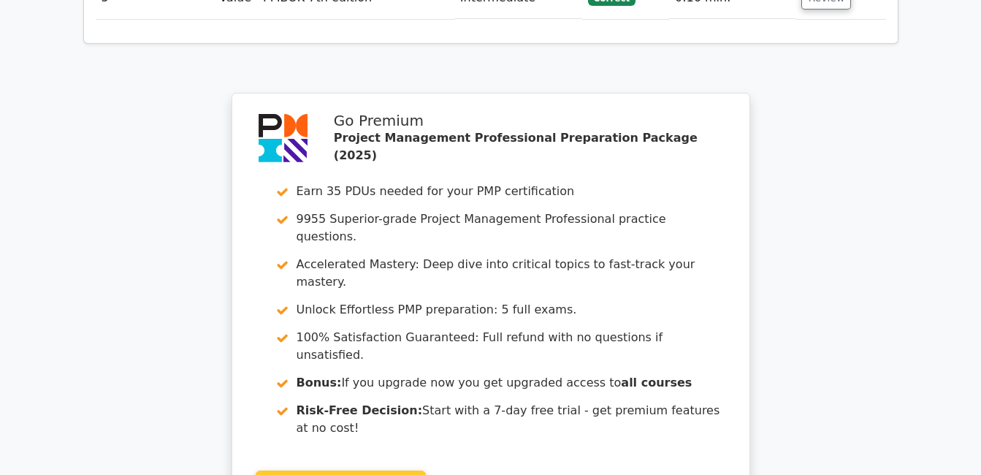
scroll to position [1587, 0]
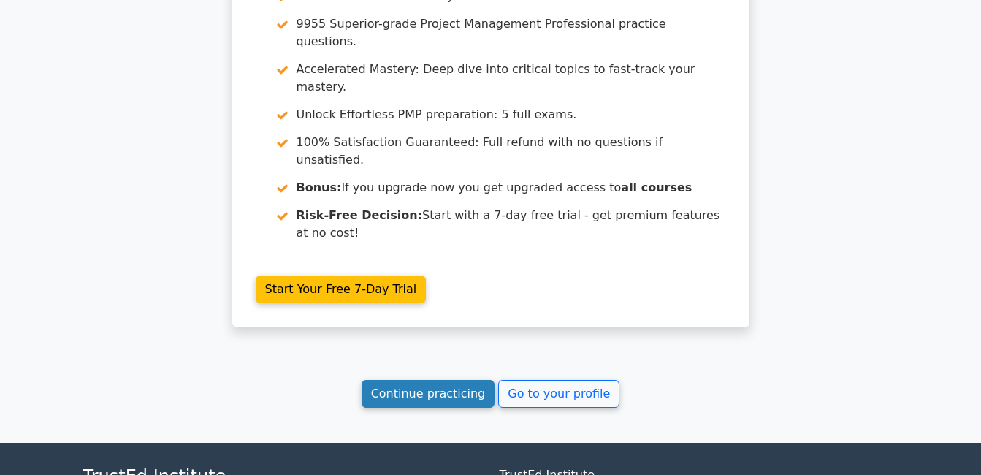
click at [437, 380] on link "Continue practicing" at bounding box center [429, 394] width 134 height 28
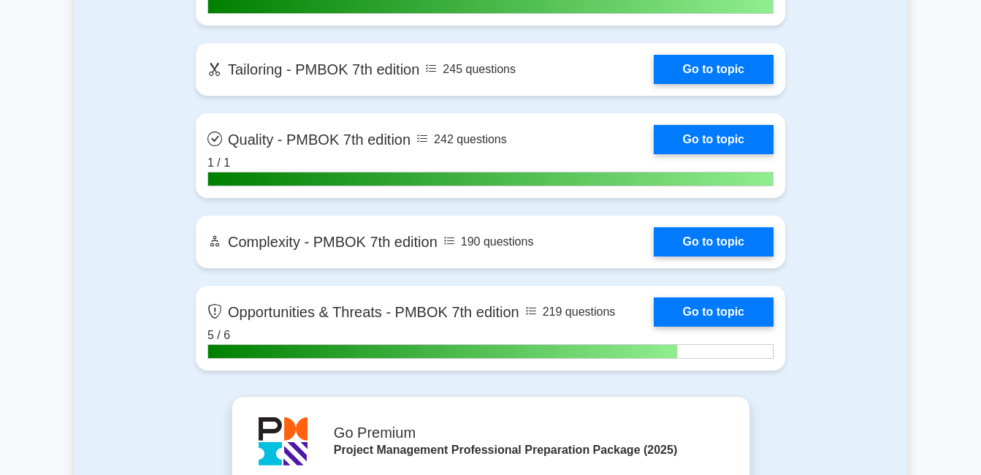
scroll to position [4531, 0]
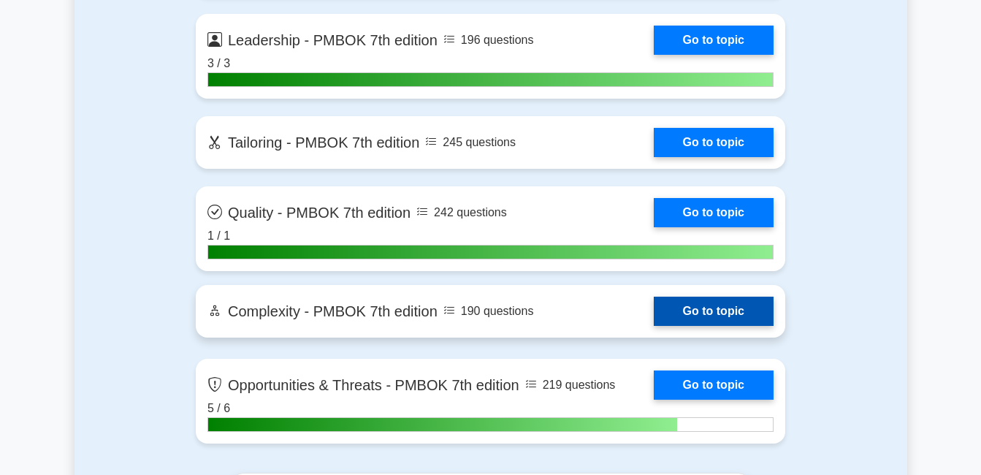
click at [683, 316] on link "Go to topic" at bounding box center [714, 311] width 120 height 29
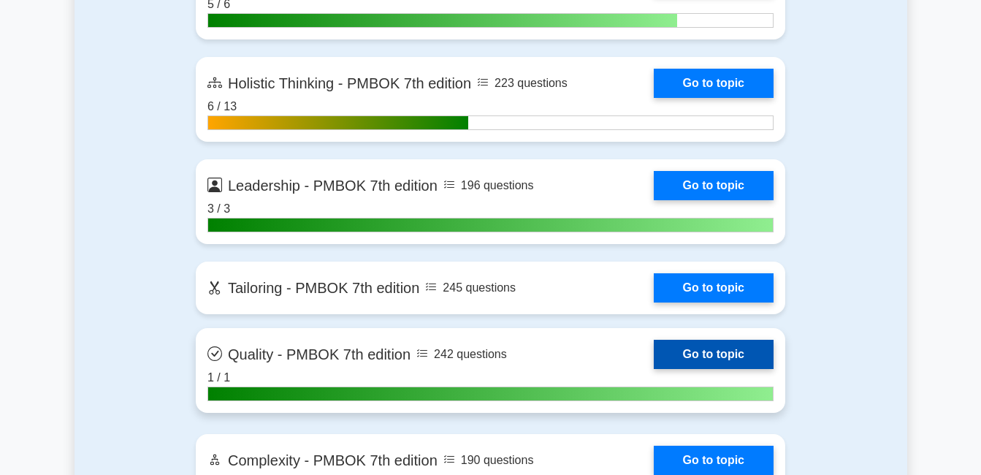
scroll to position [4385, 0]
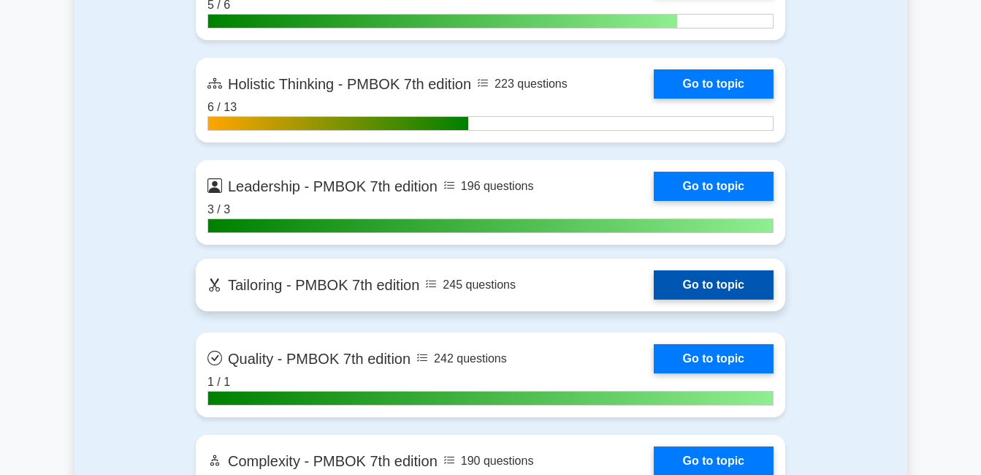
click at [668, 282] on link "Go to topic" at bounding box center [714, 284] width 120 height 29
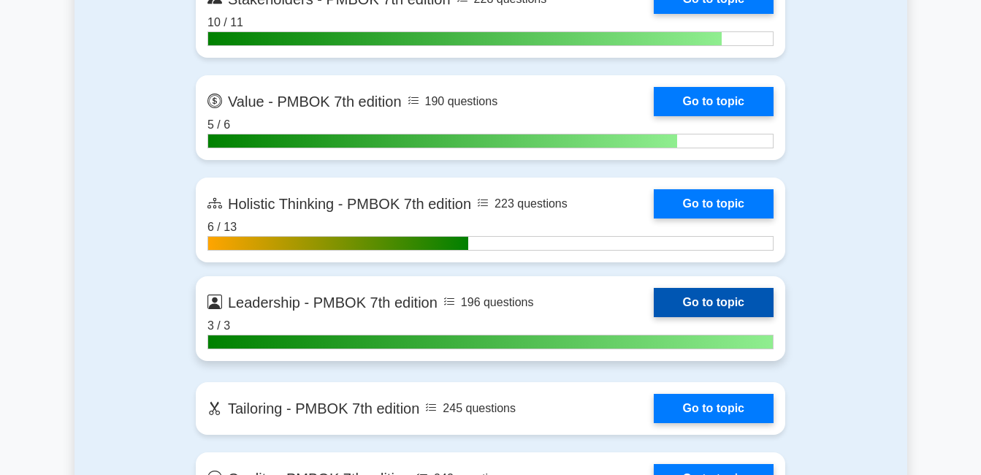
scroll to position [4239, 0]
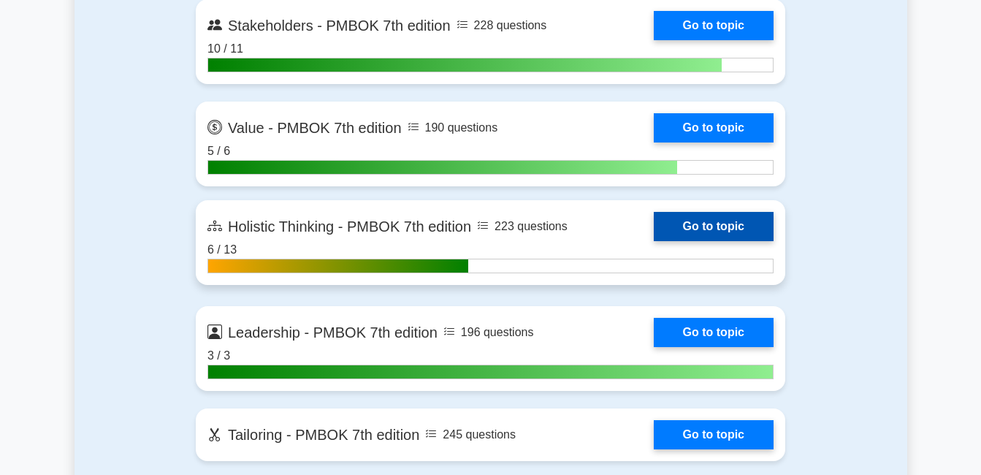
click at [682, 233] on link "Go to topic" at bounding box center [714, 226] width 120 height 29
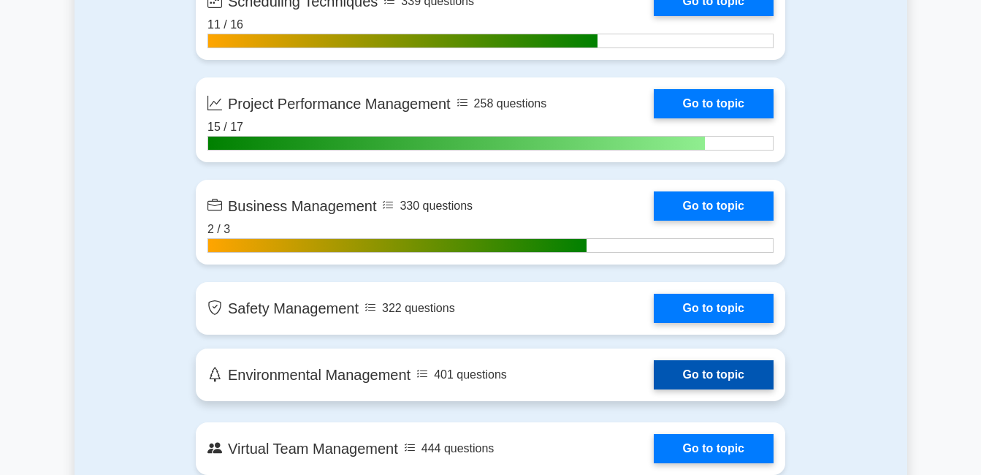
scroll to position [3435, 0]
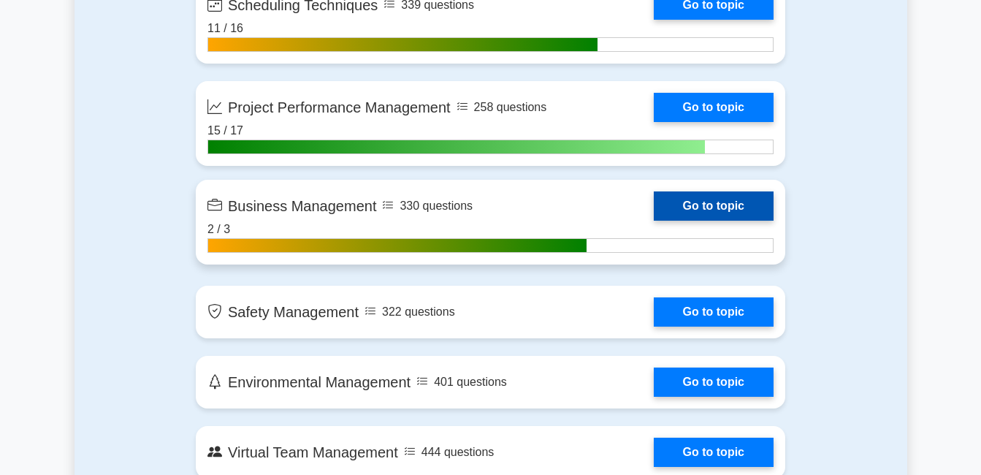
click at [700, 205] on link "Go to topic" at bounding box center [714, 205] width 120 height 29
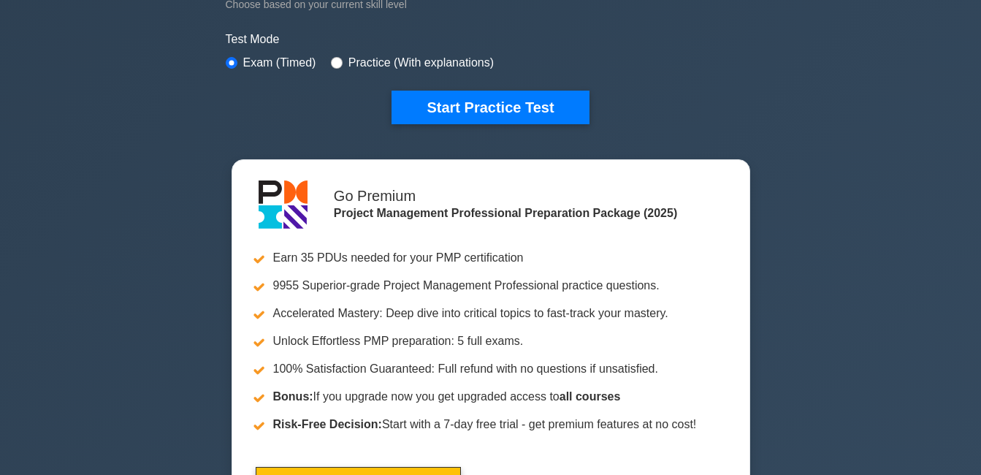
scroll to position [292, 0]
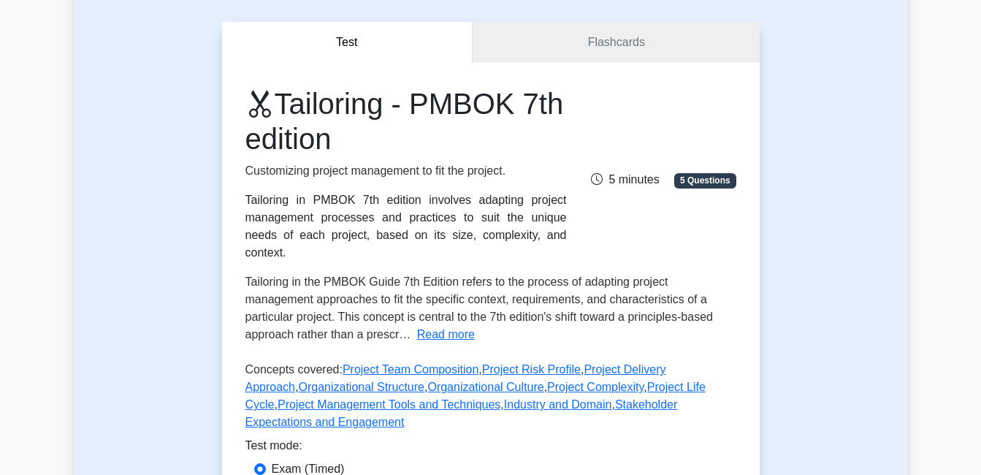
scroll to position [146, 0]
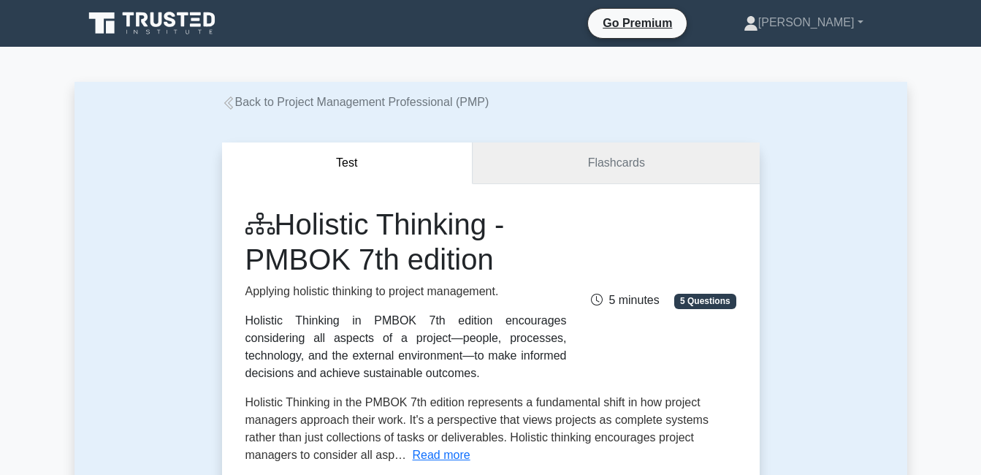
click at [600, 152] on link "Flashcards" at bounding box center [616, 164] width 286 height 42
